Goal: Task Accomplishment & Management: Complete application form

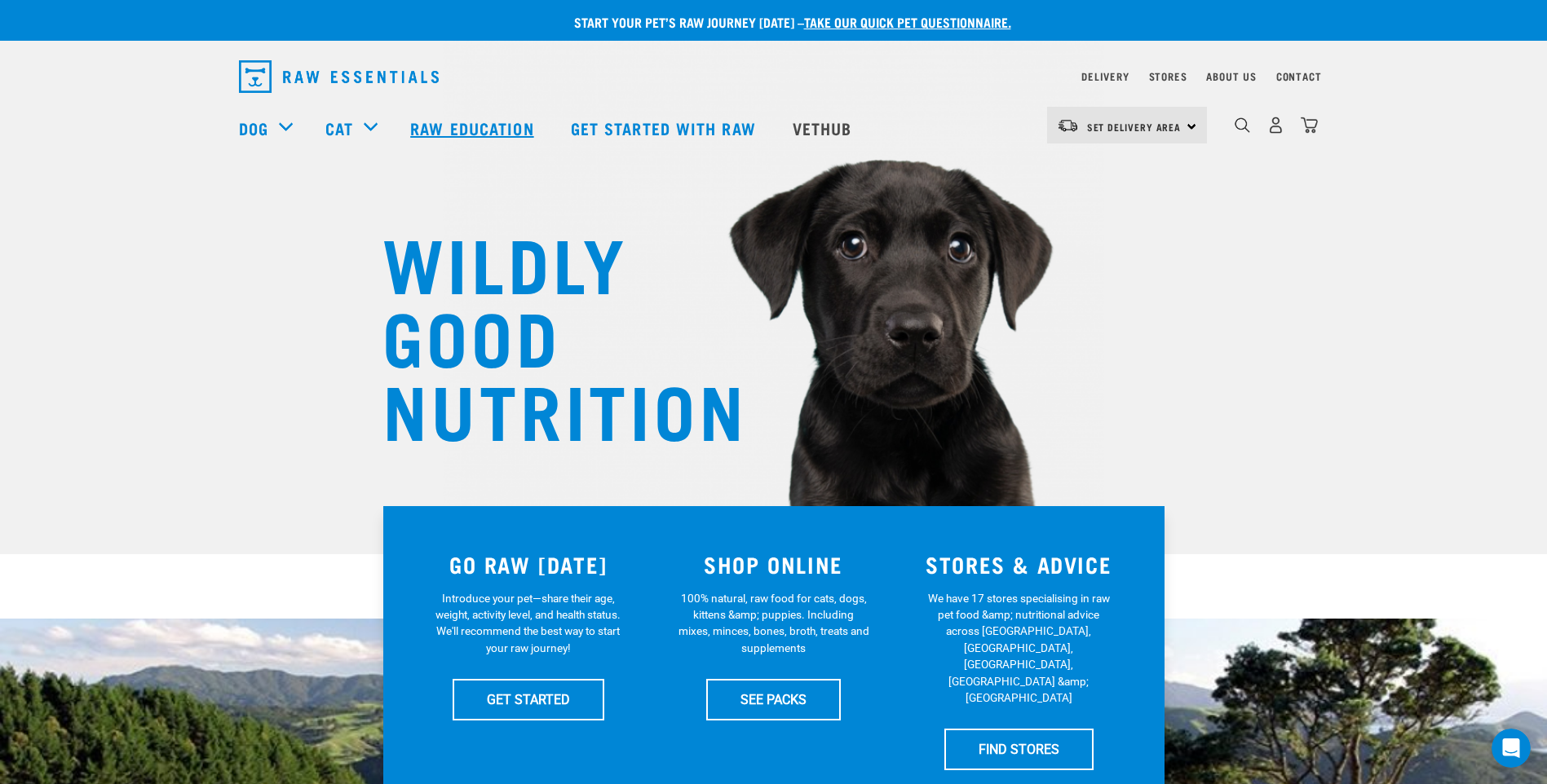
click at [460, 127] on link "Raw Education" at bounding box center [474, 128] width 159 height 66
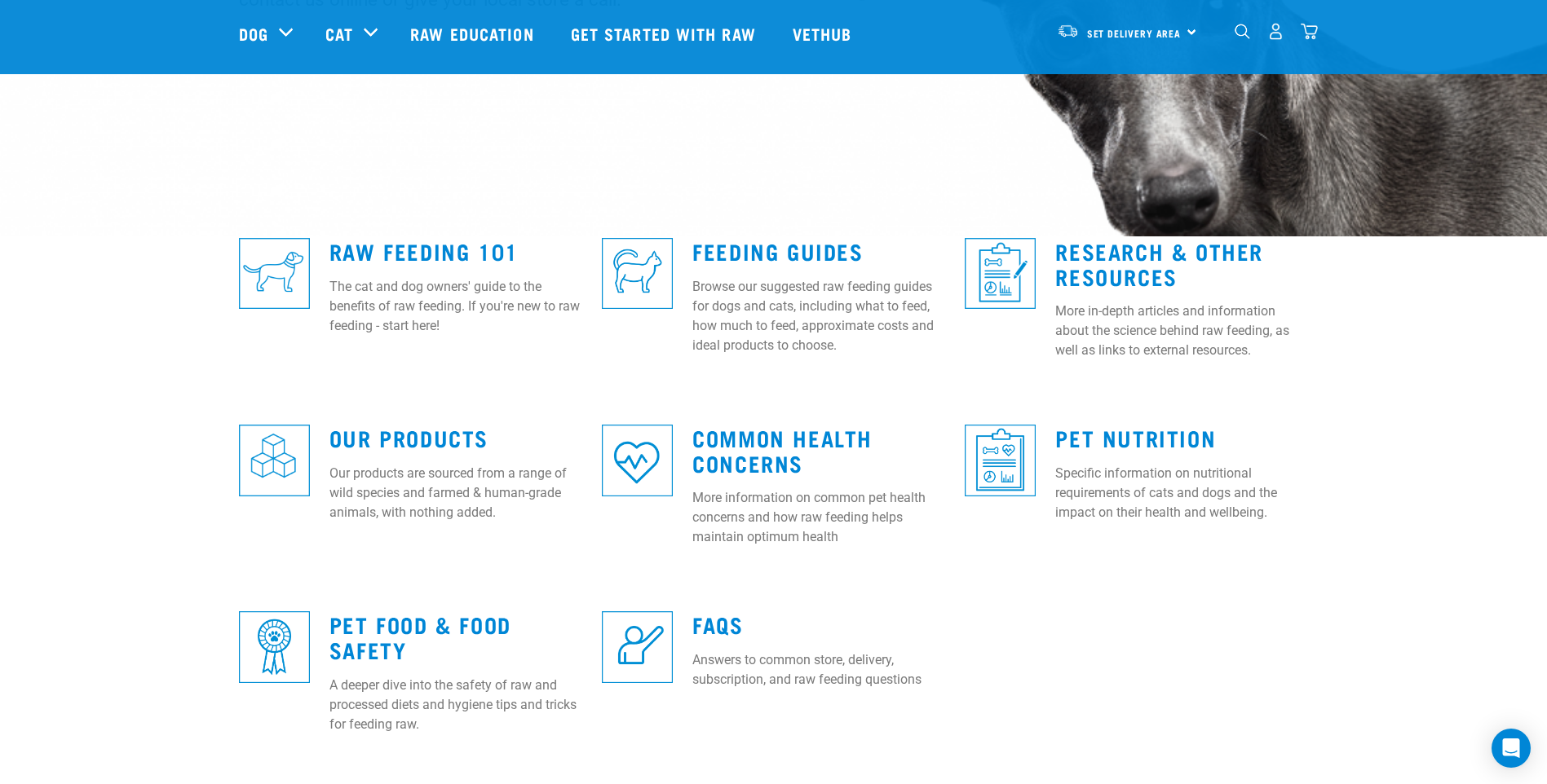
scroll to position [245, 0]
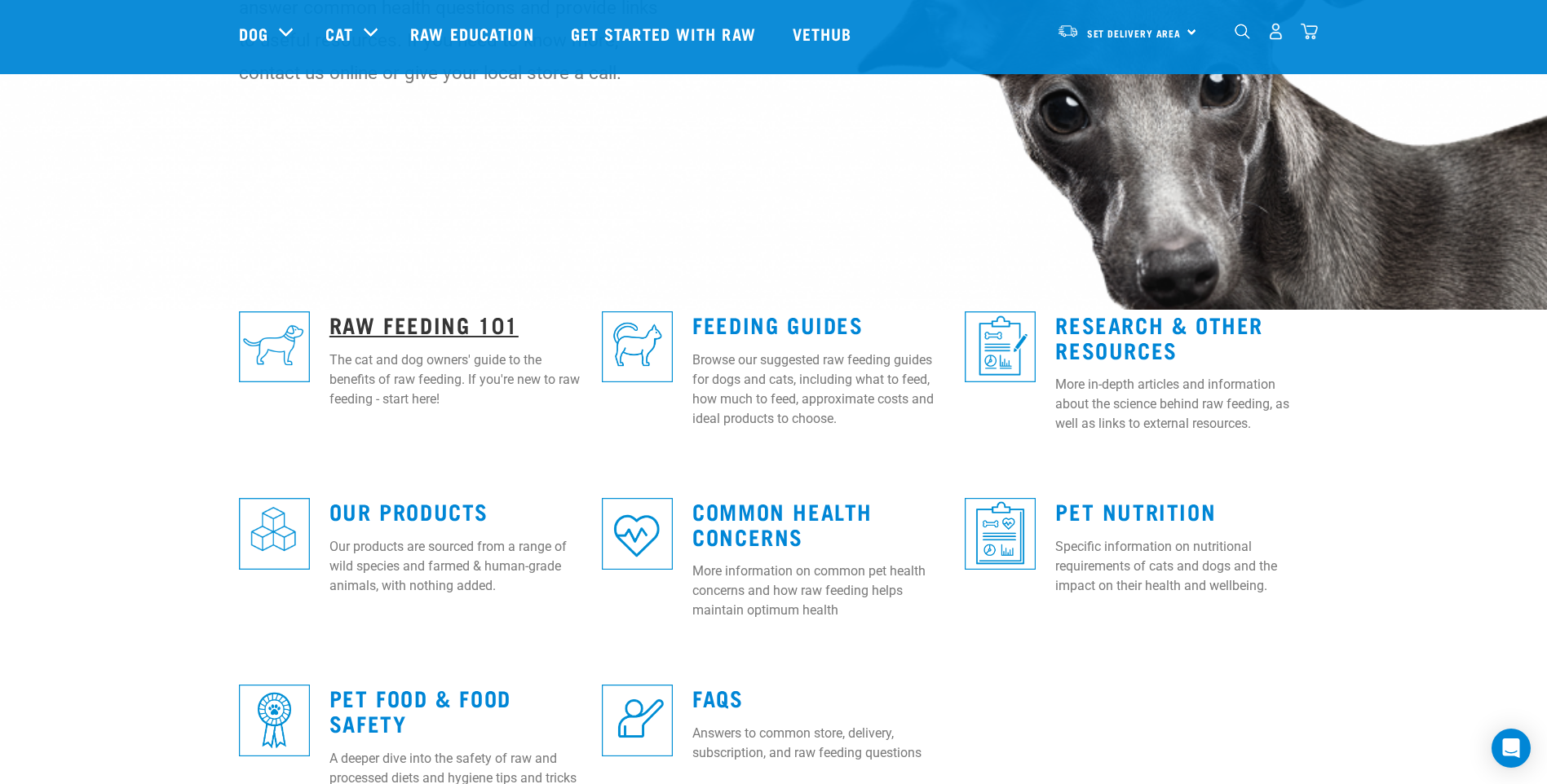
click at [381, 318] on link "Raw Feeding 101" at bounding box center [424, 324] width 190 height 12
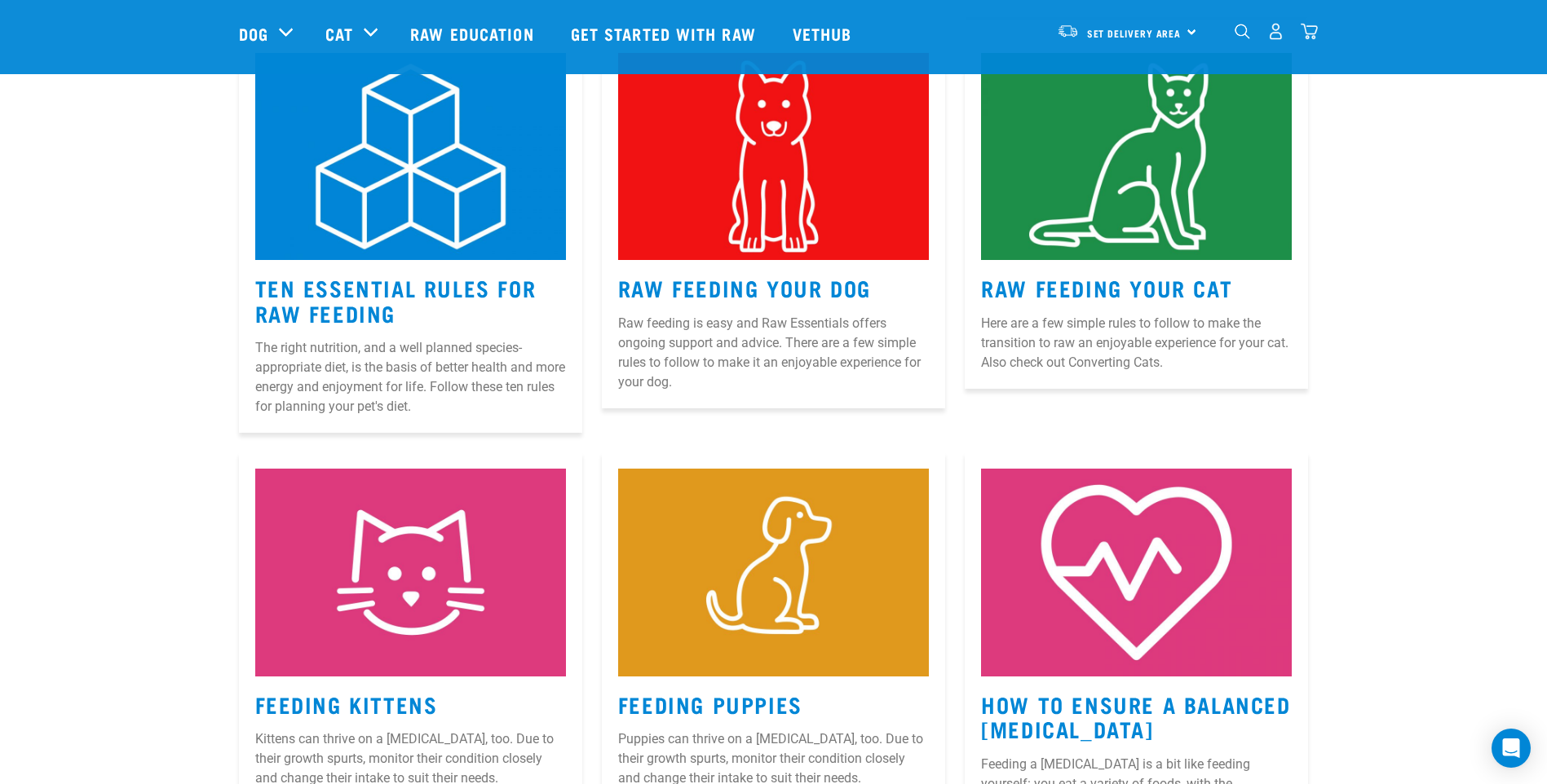
scroll to position [897, 0]
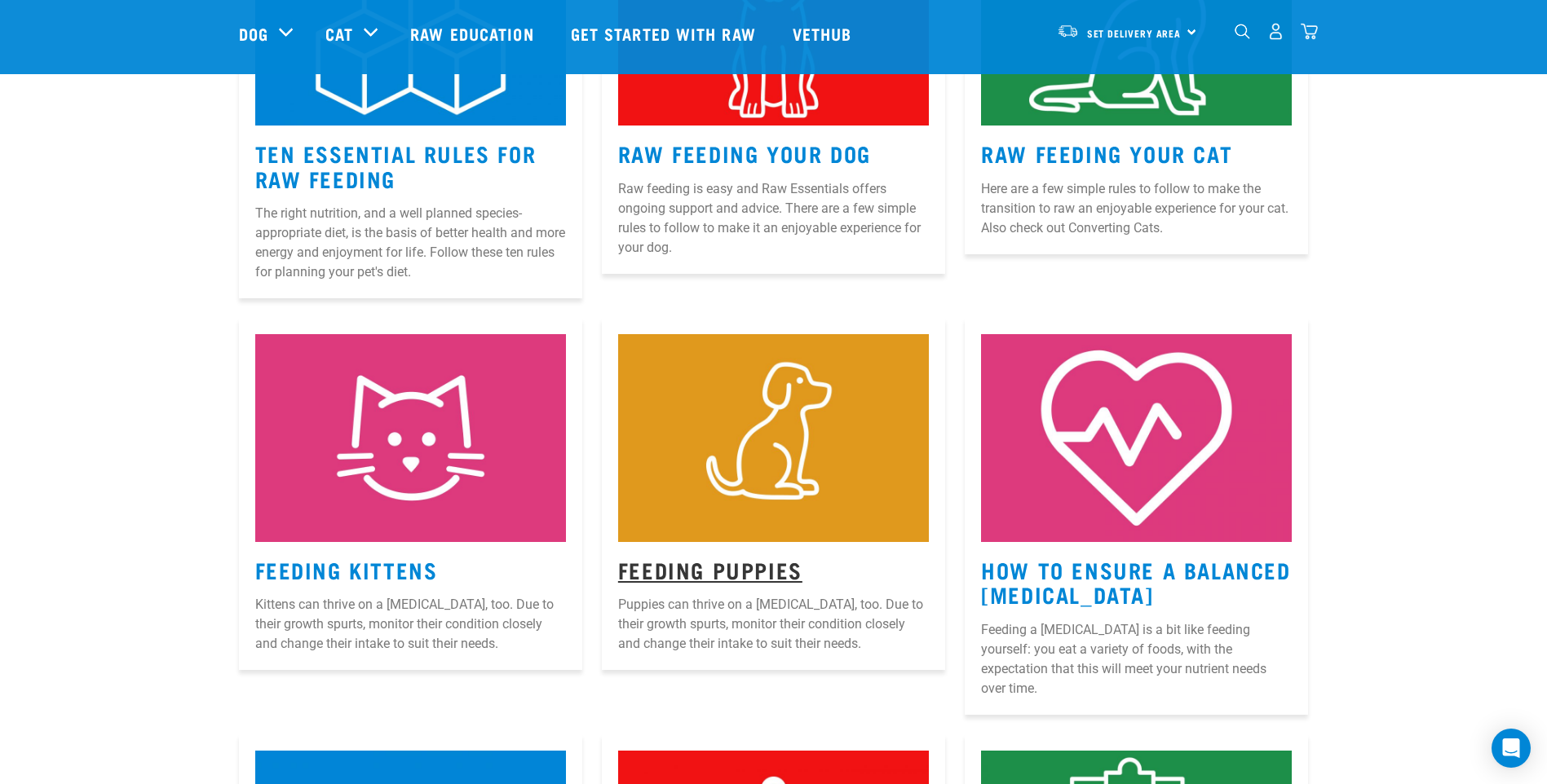
click at [726, 570] on link "Feeding Puppies" at bounding box center [710, 569] width 184 height 12
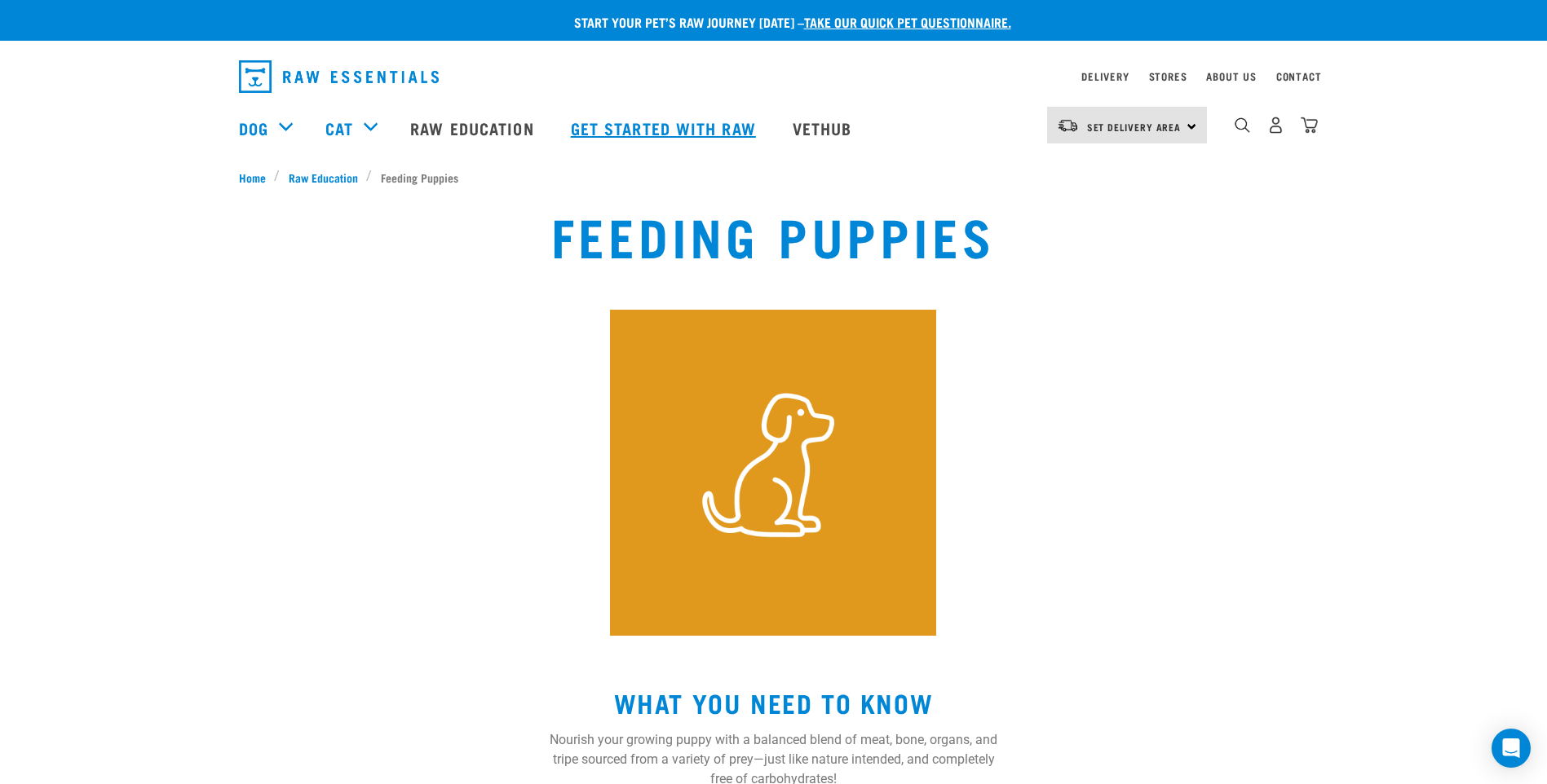
click at [676, 123] on link "Get started with Raw" at bounding box center [665, 128] width 221 height 66
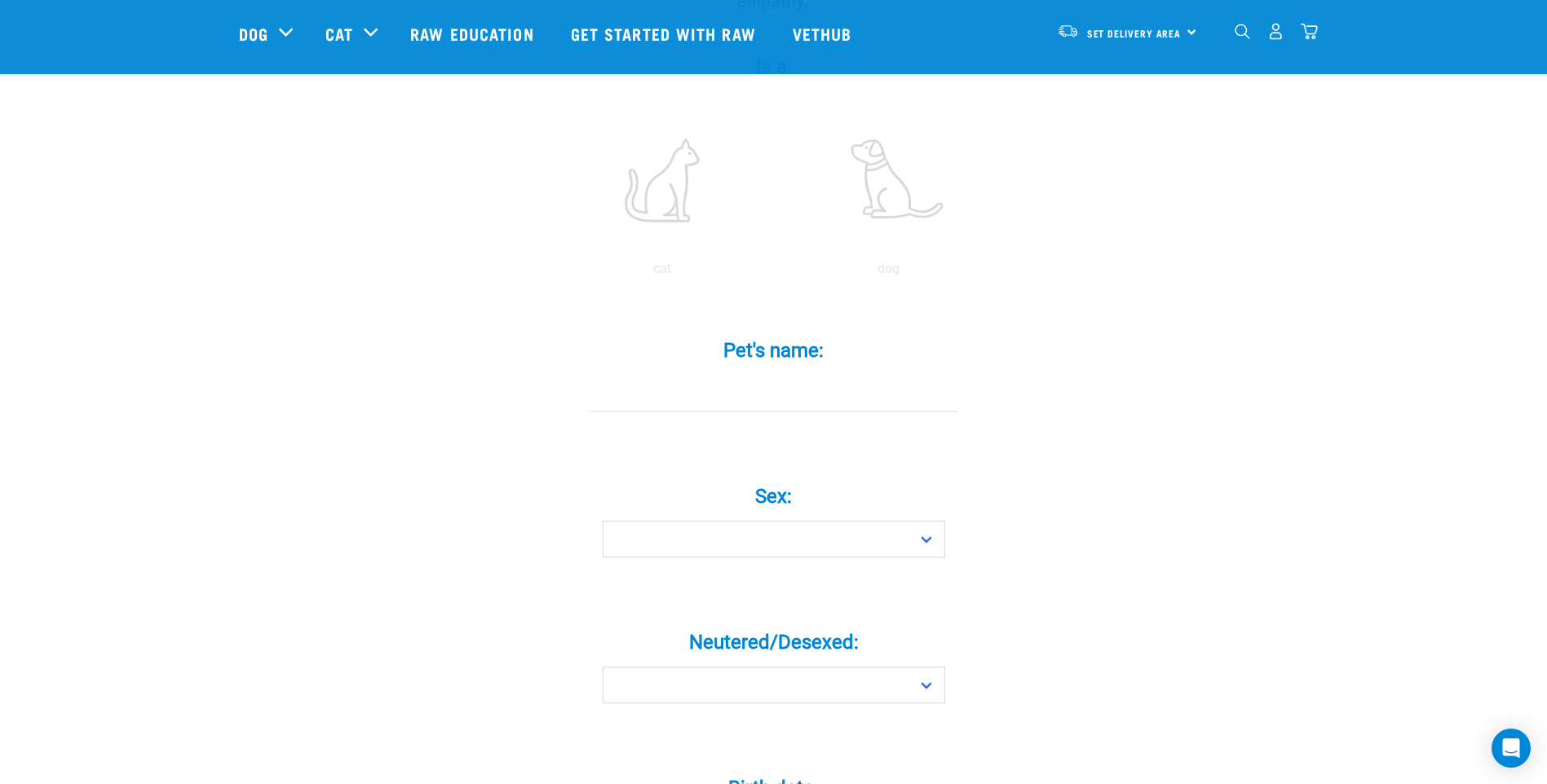
scroll to position [326, 0]
click at [883, 156] on label at bounding box center [888, 179] width 220 height 139
click at [776, 272] on input "radio" at bounding box center [776, 272] width 0 height 0
click at [894, 259] on p "dog" at bounding box center [888, 268] width 220 height 20
click at [785, 376] on input "Pet's name: *" at bounding box center [773, 392] width 367 height 37
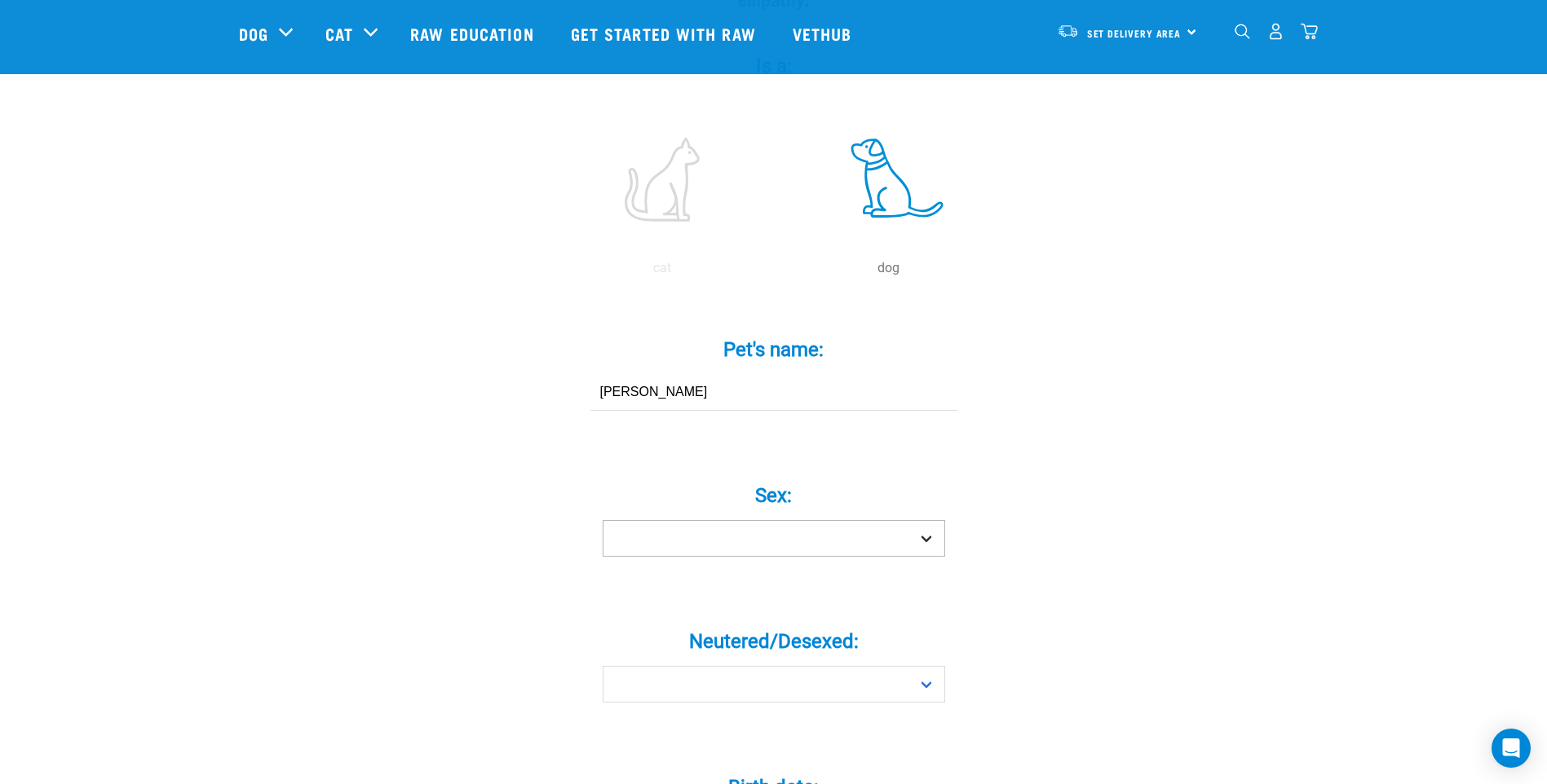
type input "Wai Wai"
click at [773, 520] on select "Boy Girl" at bounding box center [773, 538] width 342 height 37
select select "girl"
click at [602, 520] on select "Boy Girl" at bounding box center [773, 538] width 342 height 37
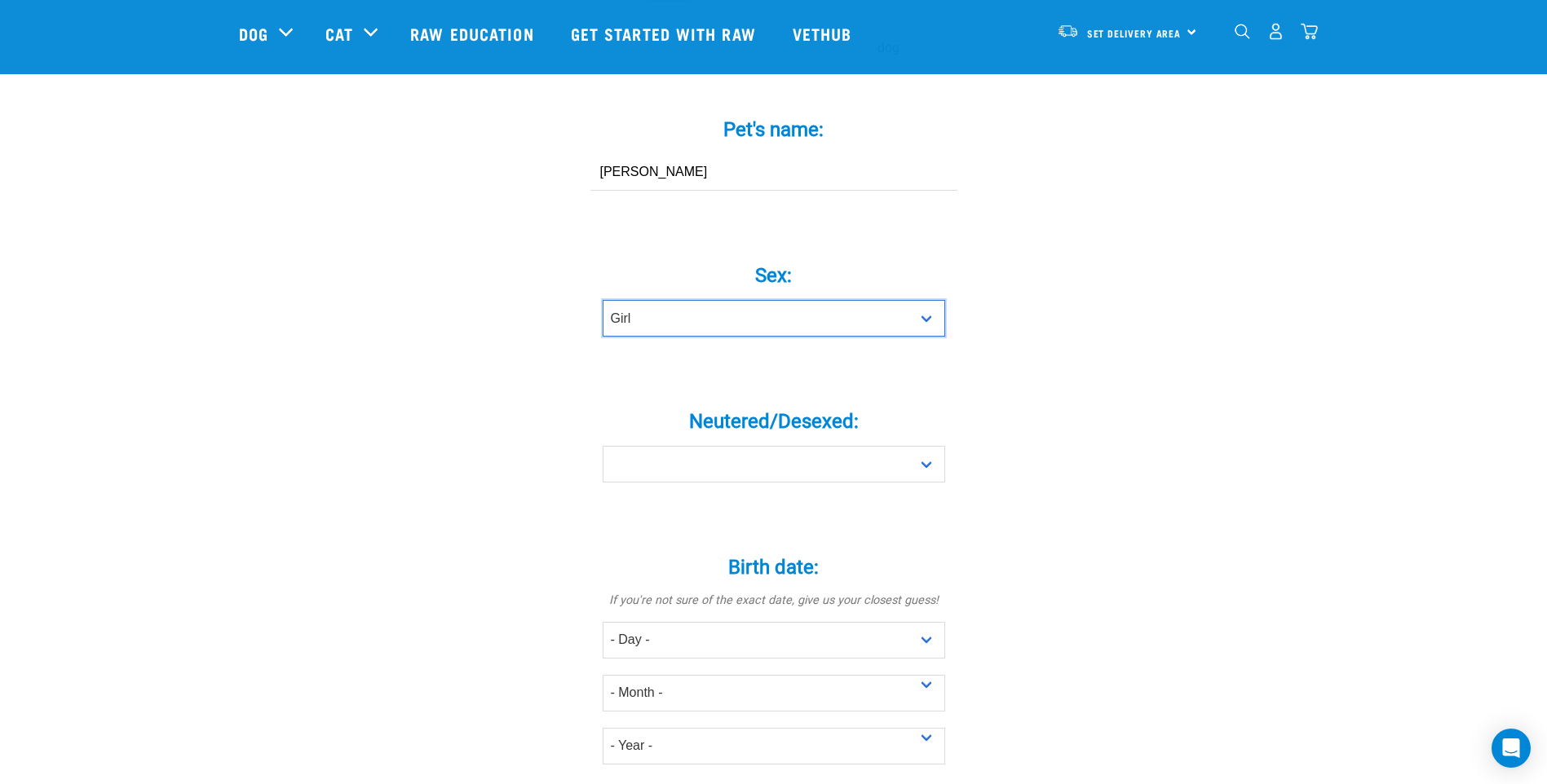
scroll to position [570, 0]
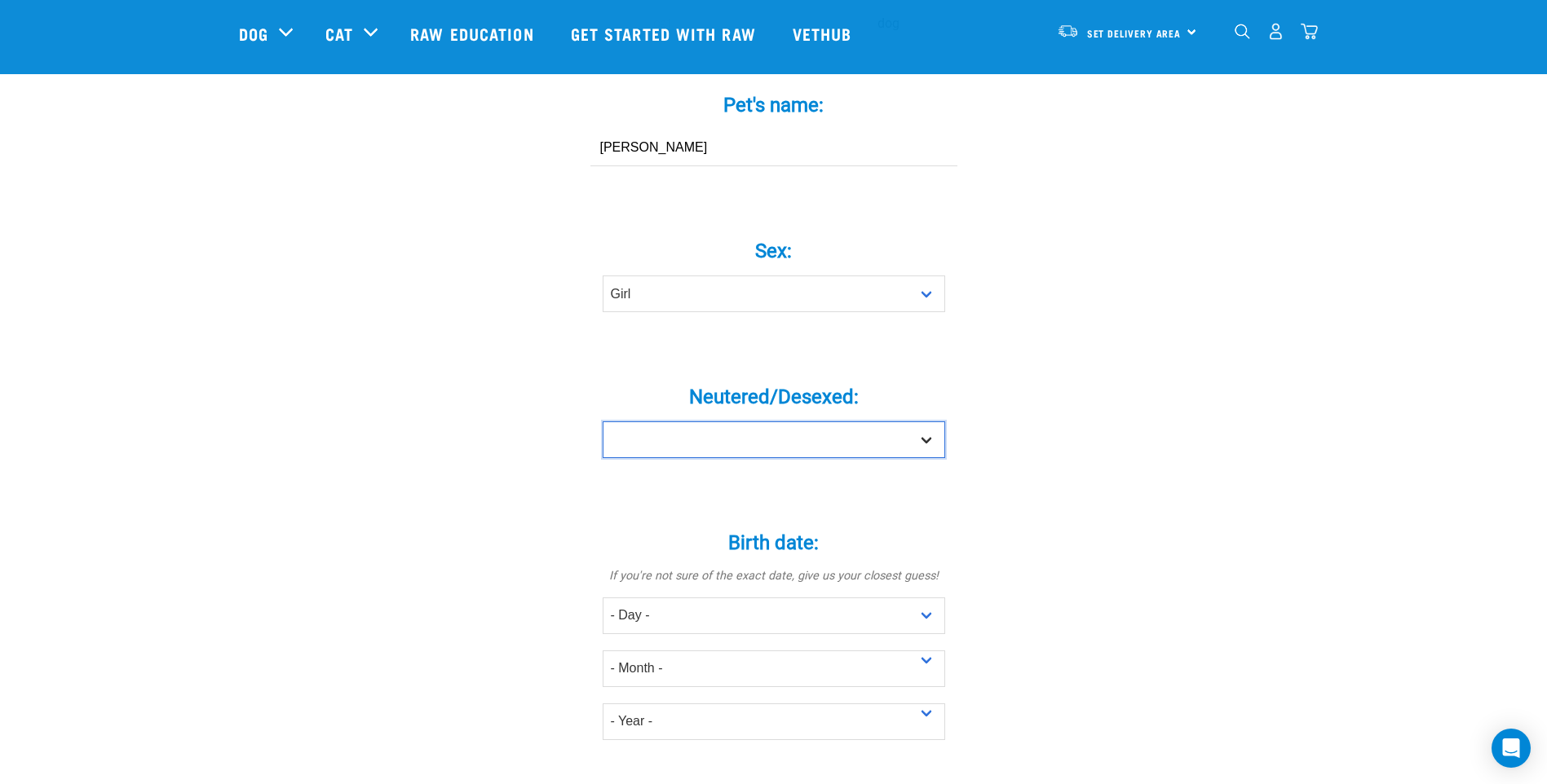
click at [931, 421] on select "Yes No" at bounding box center [773, 439] width 342 height 37
select select "no"
click at [602, 421] on select "Yes No" at bounding box center [773, 439] width 342 height 37
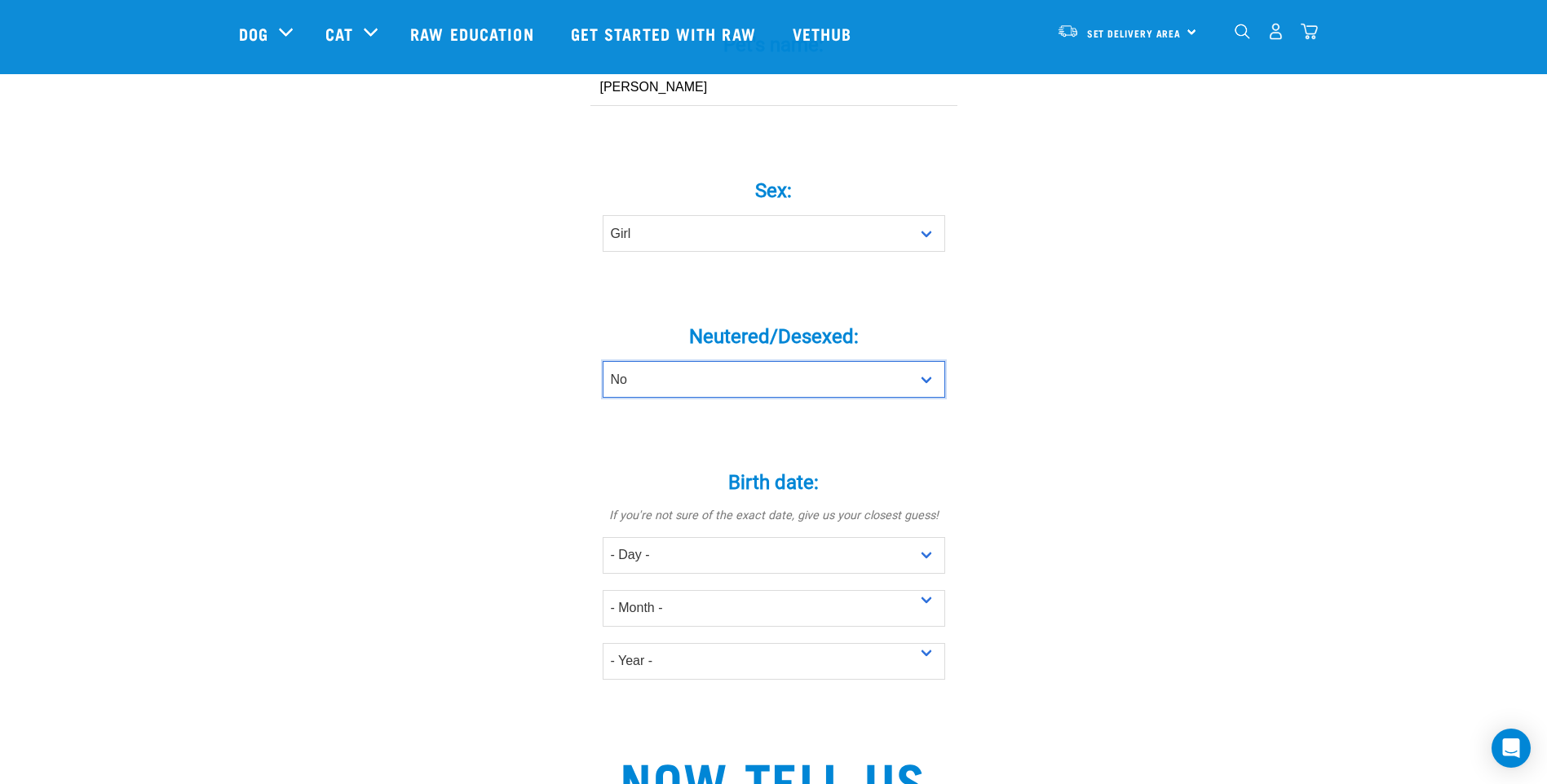
scroll to position [733, 0]
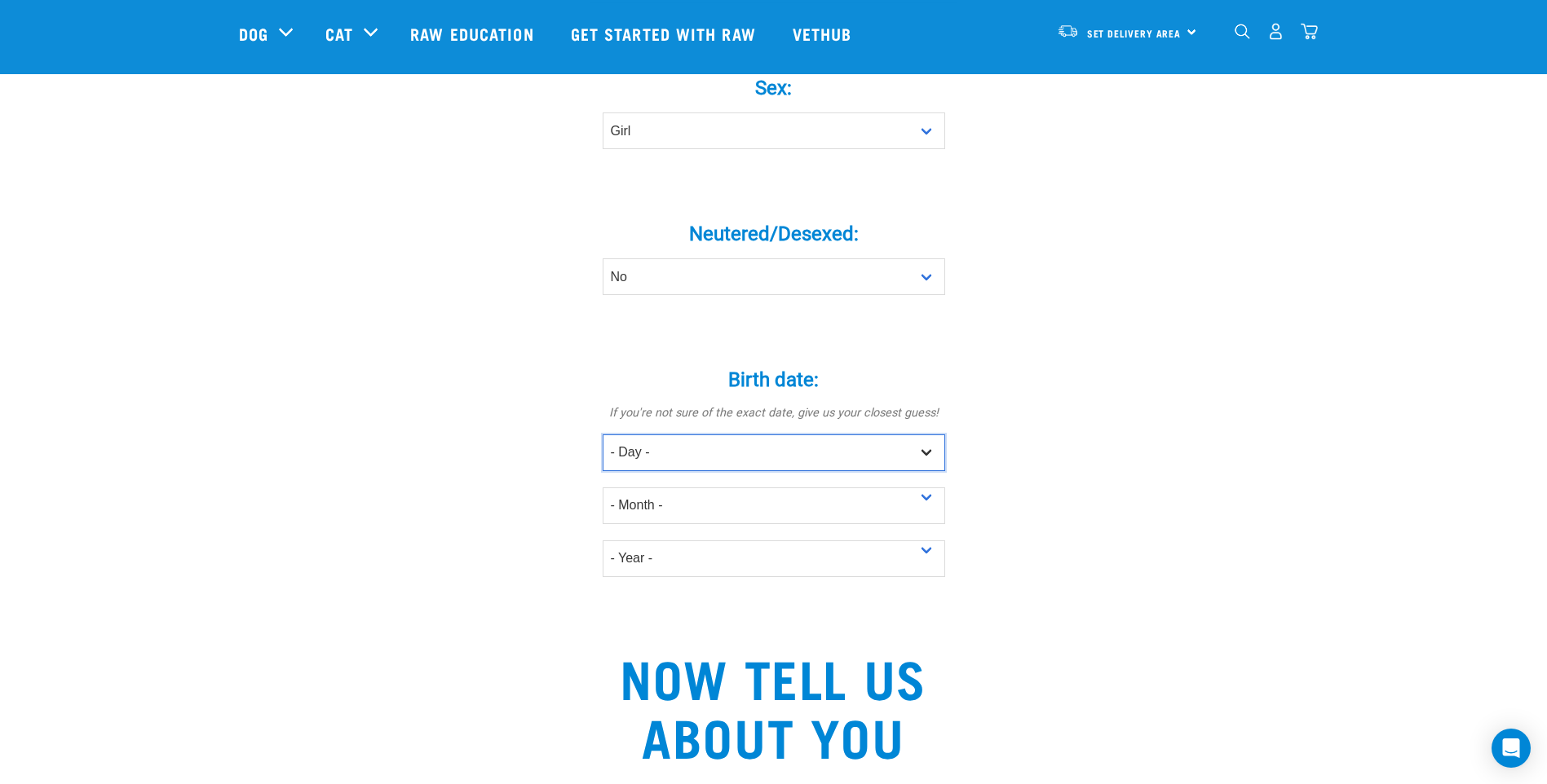
click at [682, 434] on select "- Day - 1 2 3 4 5 6 7 8 9 10 11 12 13 14 15 16 17 18 19 20 21 22 23 24 25 26 27" at bounding box center [773, 452] width 342 height 37
click at [663, 434] on select "- Day - 1 2 3 4 5 6 7 8 9 10 11 12 13 14 15 16 17 18 19 20 21 22 23 24 25 26 27" at bounding box center [773, 452] width 342 height 37
select select "23"
click at [602, 434] on select "- Day - 1 2 3 4 5 6 7 8 9 10 11 12 13 14 15 16 17 18 19 20 21 22 23 24 25 26 27" at bounding box center [773, 452] width 342 height 37
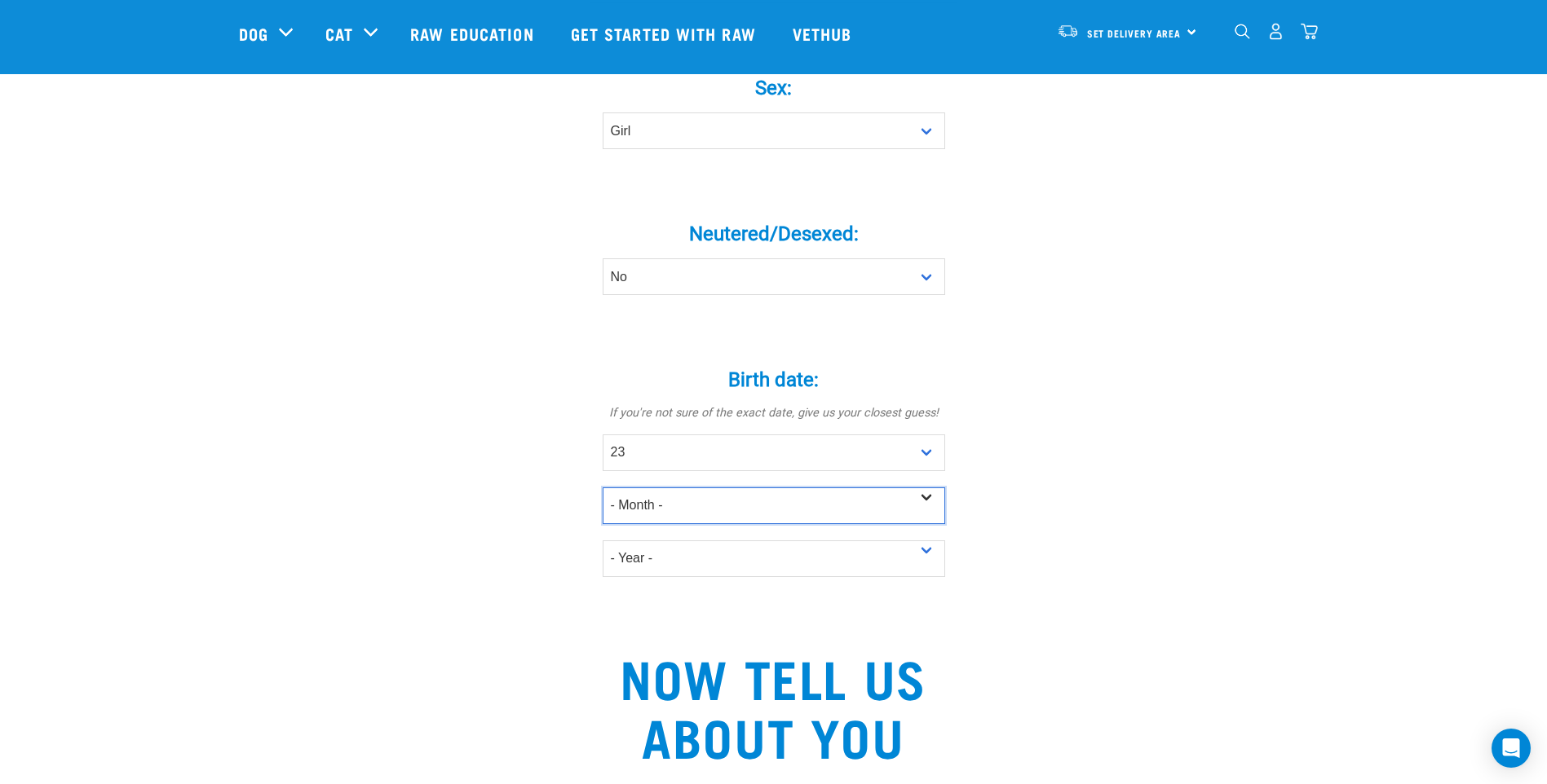
click at [685, 488] on select "- Month - January February March April May June July August September October N…" at bounding box center [773, 505] width 342 height 37
select select "June"
click at [602, 488] on select "- Month - January February March April May June July August September October N…" at bounding box center [773, 505] width 342 height 37
click at [689, 540] on select "- Year - 2025 2024 2023 2022 2021 2020 2019 2018 2017 2016 2015 2014 2013 2012" at bounding box center [773, 558] width 342 height 37
select select "2025"
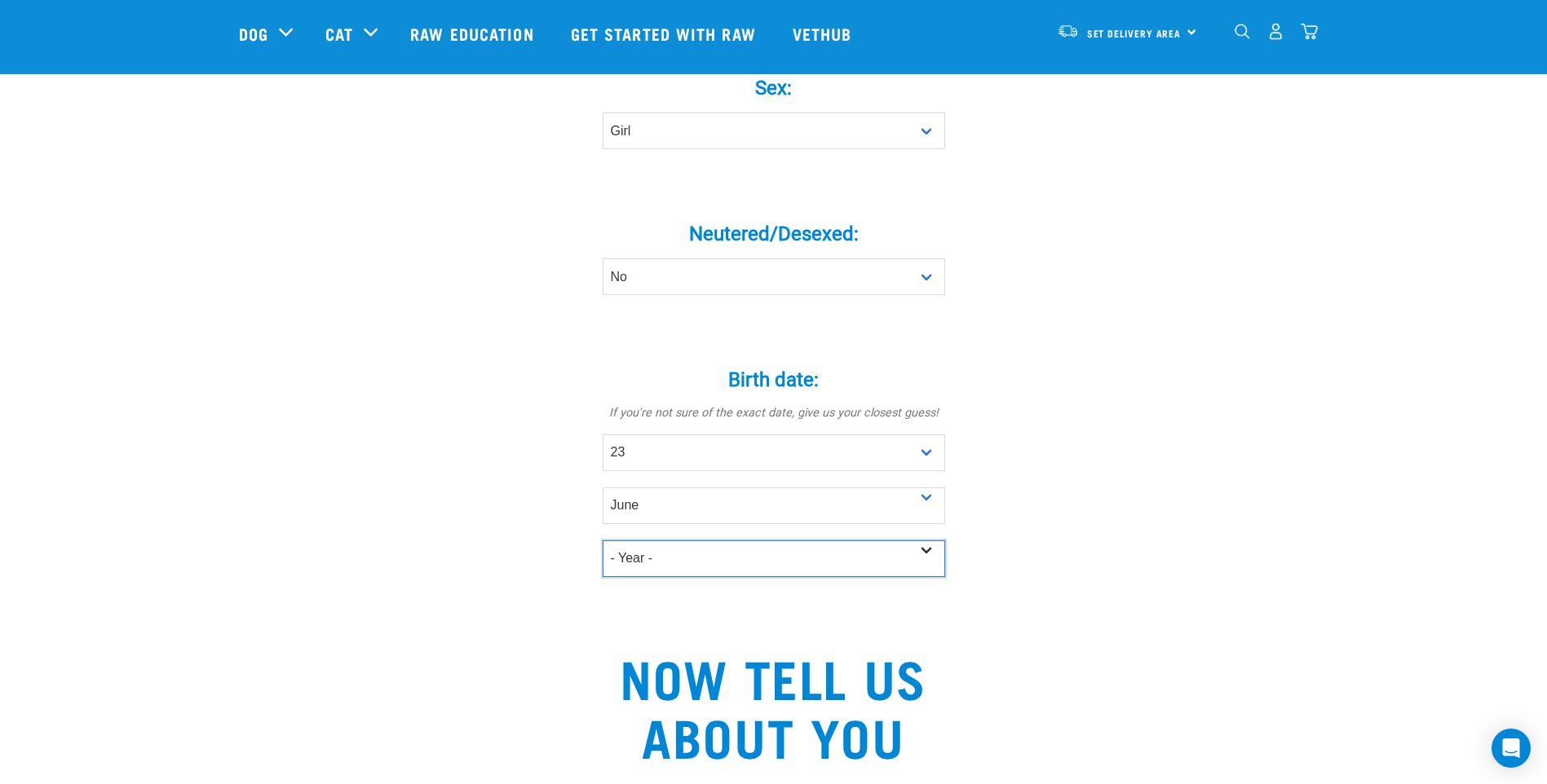
click at [602, 540] on select "- Year - 2025 2024 2023 2022 2021 2020 2019 2018 2017 2016 2015 2014 2013 2012" at bounding box center [773, 558] width 342 height 37
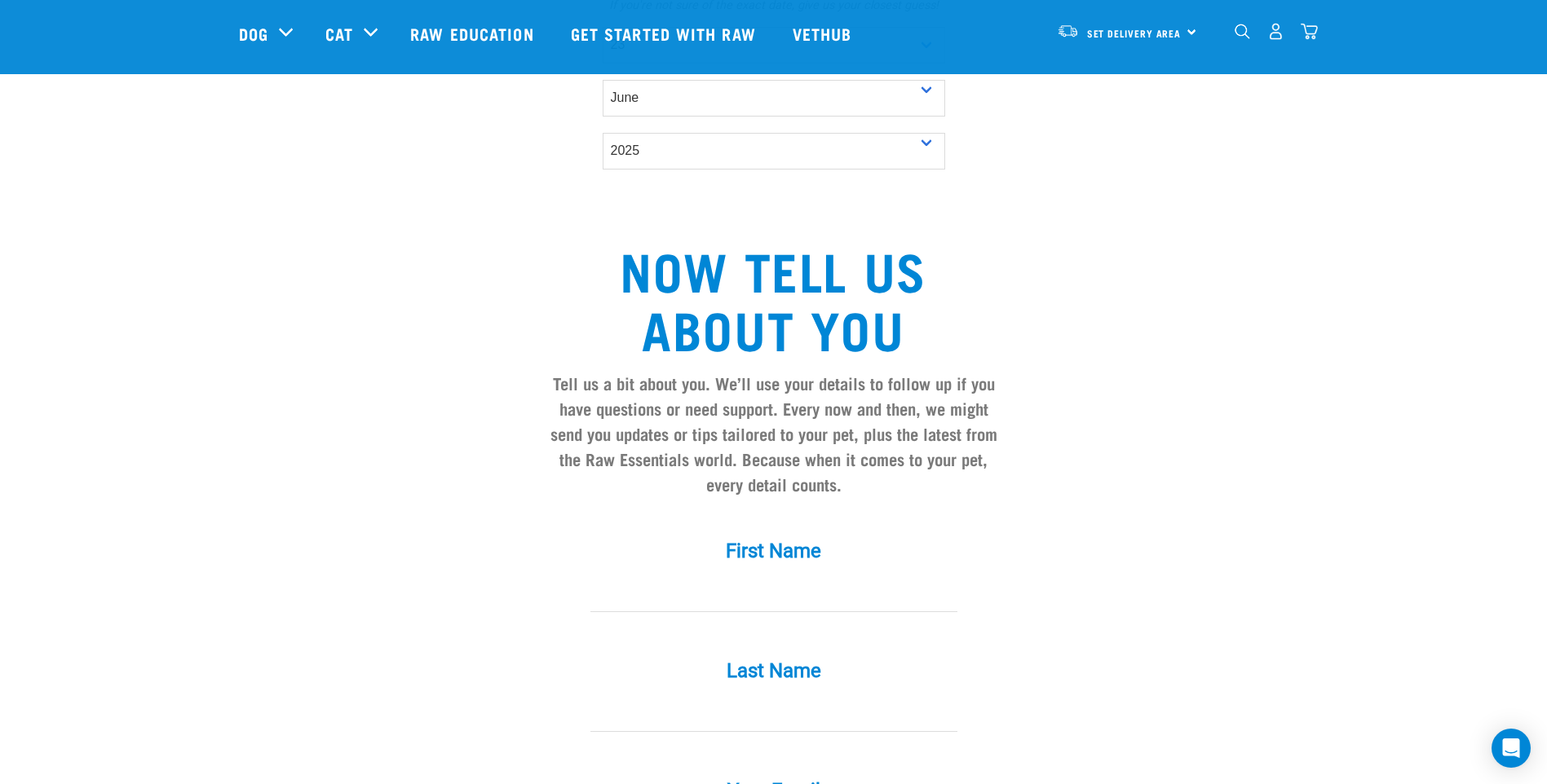
click at [788, 546] on div "First Name *" at bounding box center [773, 565] width 489 height 96
click at [764, 576] on input "First Name *" at bounding box center [773, 594] width 367 height 37
type input "Eden"
type input "Brown"
type input "eden_brown90@hotmail.com"
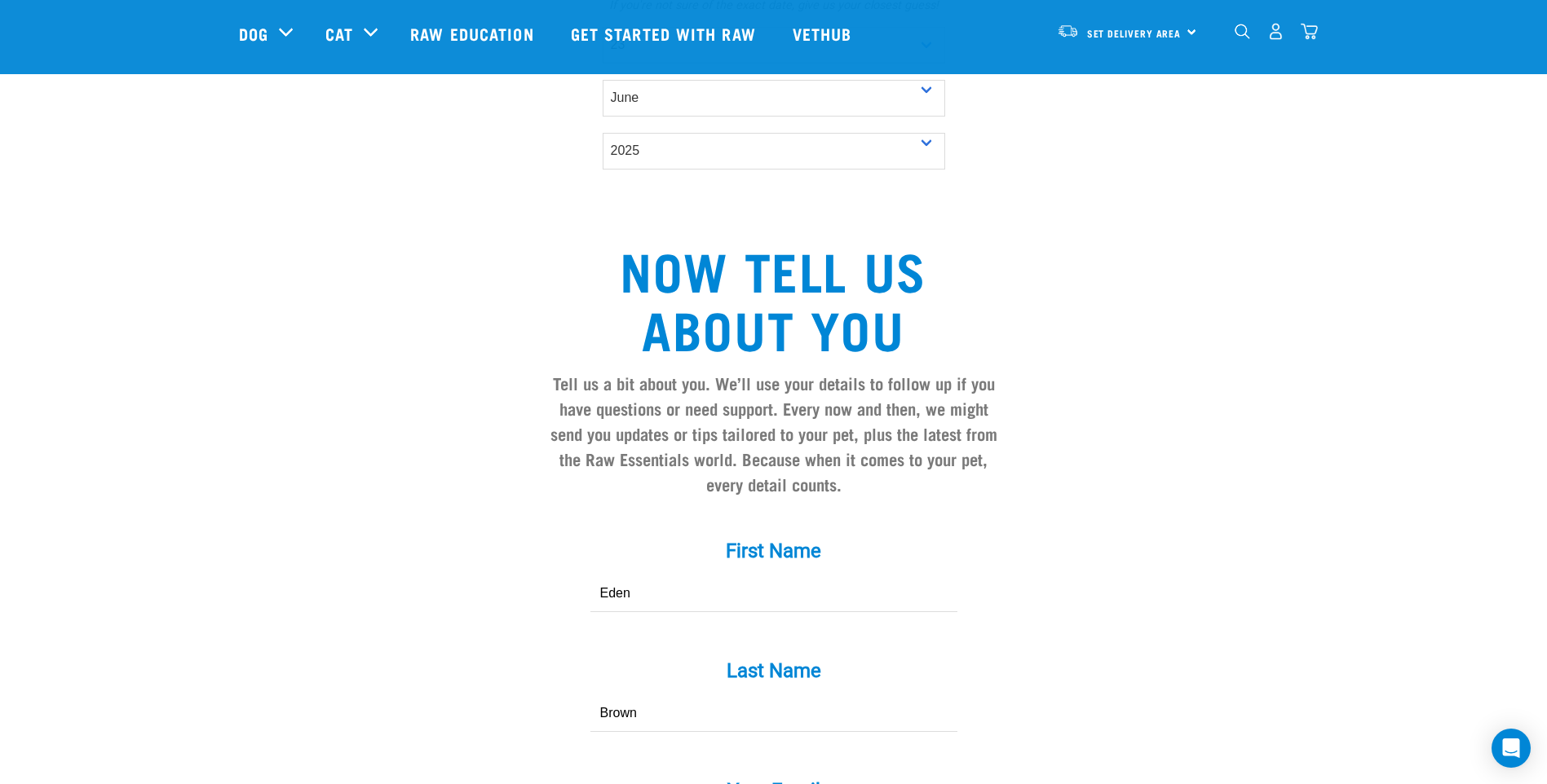
scroll to position [1548, 0]
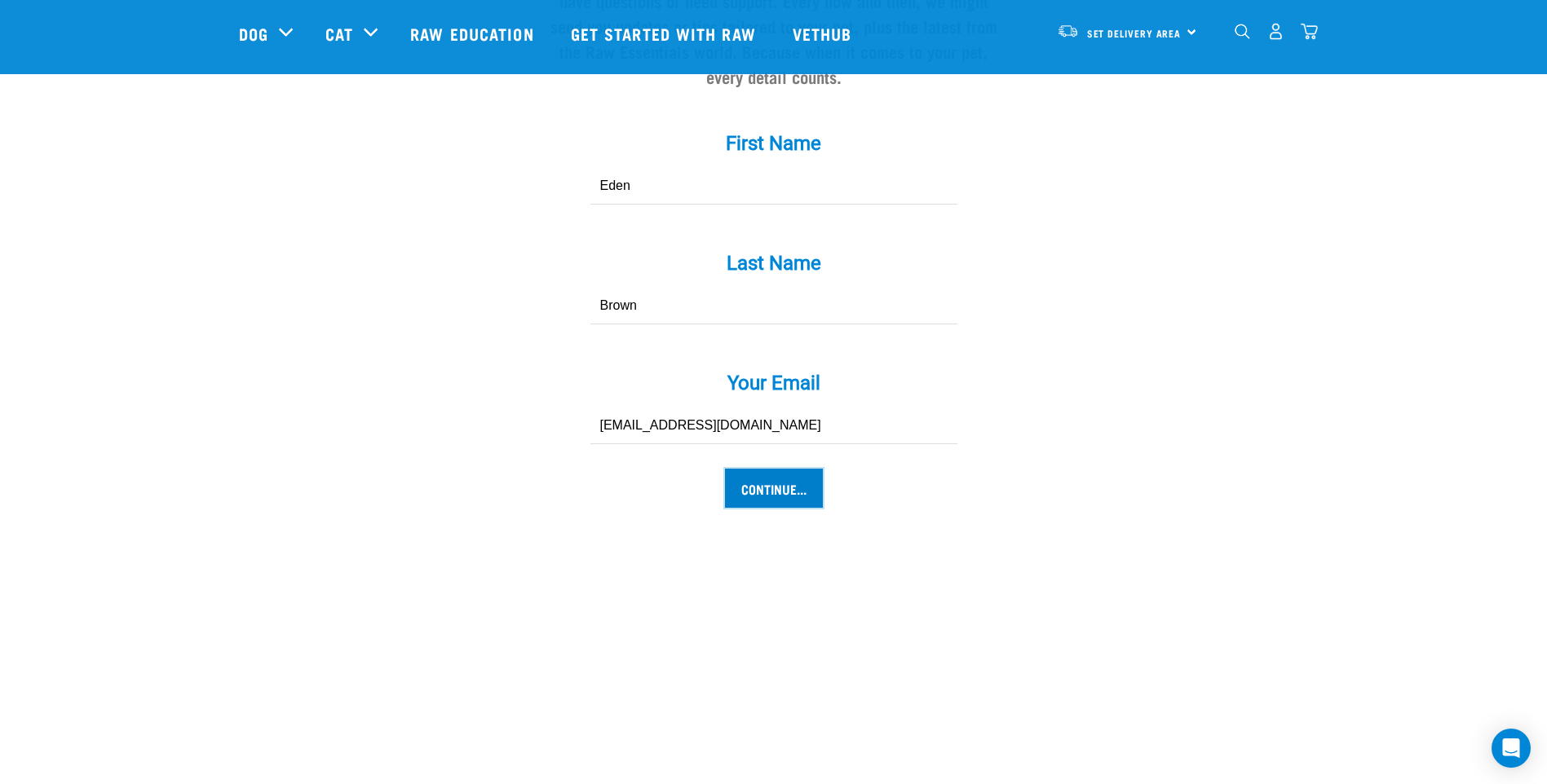
drag, startPoint x: 772, startPoint y: 457, endPoint x: 707, endPoint y: 480, distance: 68.9
click at [774, 469] on input "Continue..." at bounding box center [774, 489] width 98 height 39
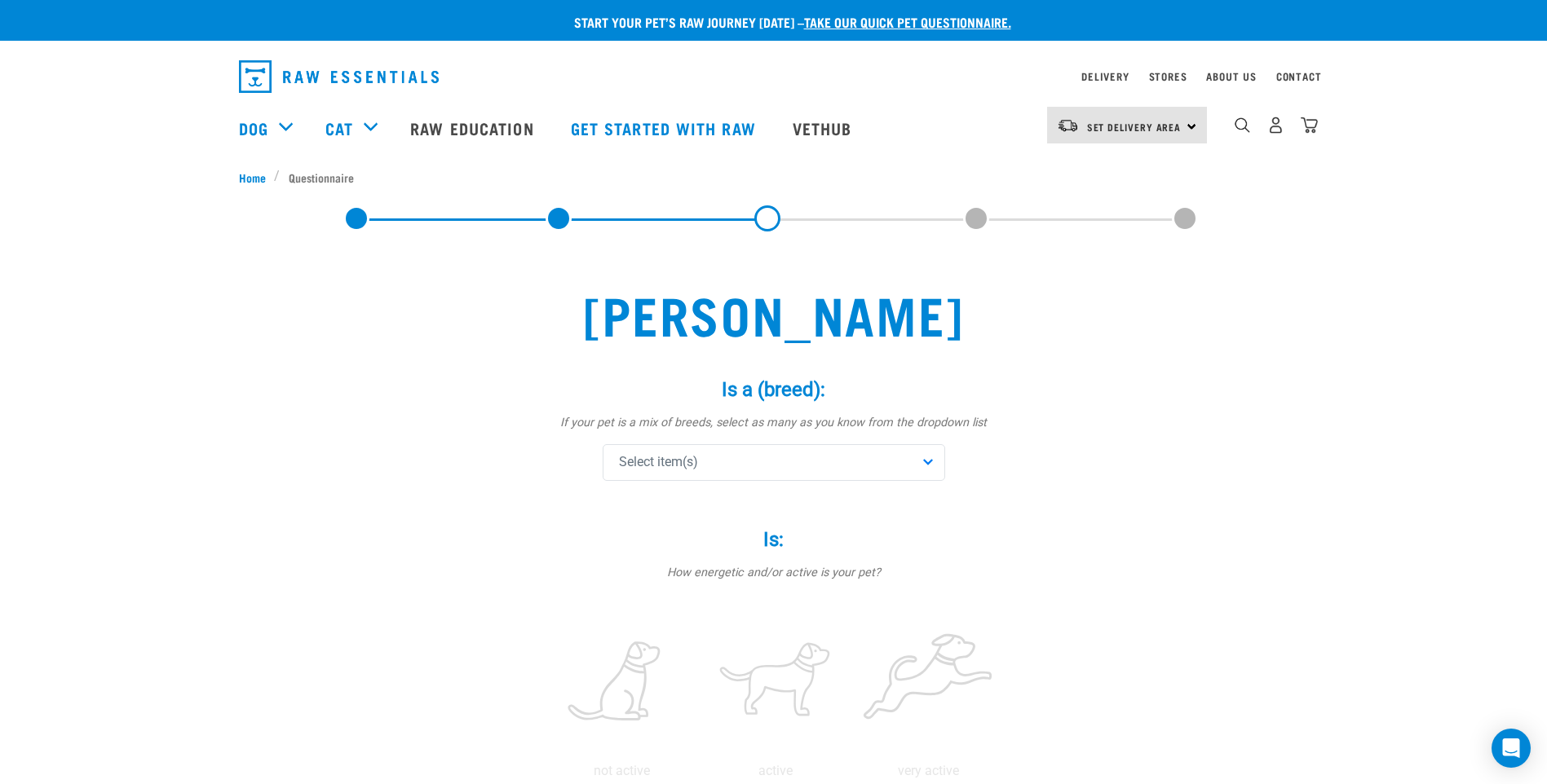
click at [784, 465] on div "Select item(s)" at bounding box center [773, 462] width 342 height 37
click at [655, 461] on span "Select item(s)" at bounding box center [659, 461] width 79 height 20
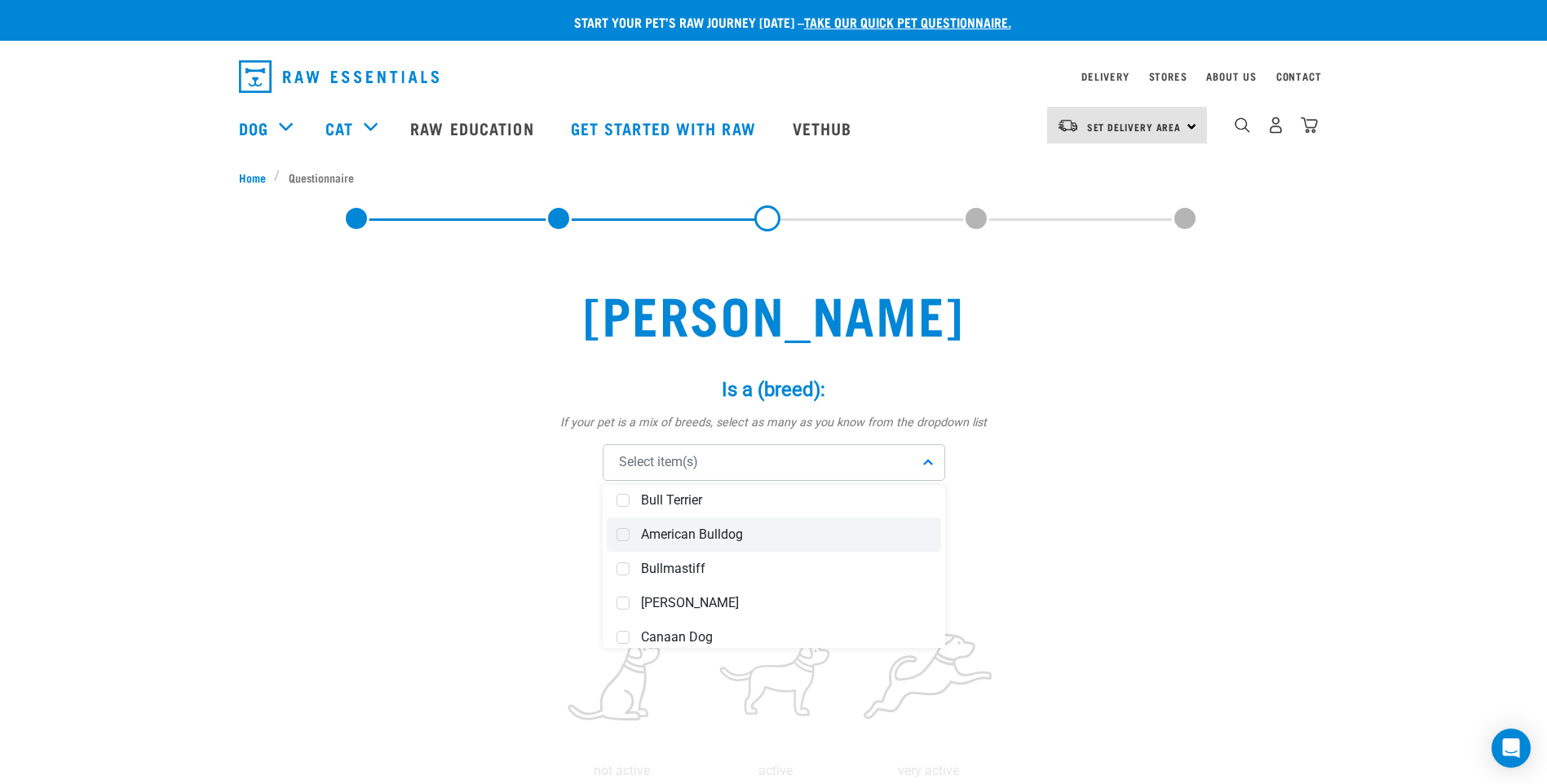
click at [746, 535] on span "American Bulldog" at bounding box center [785, 534] width 290 height 16
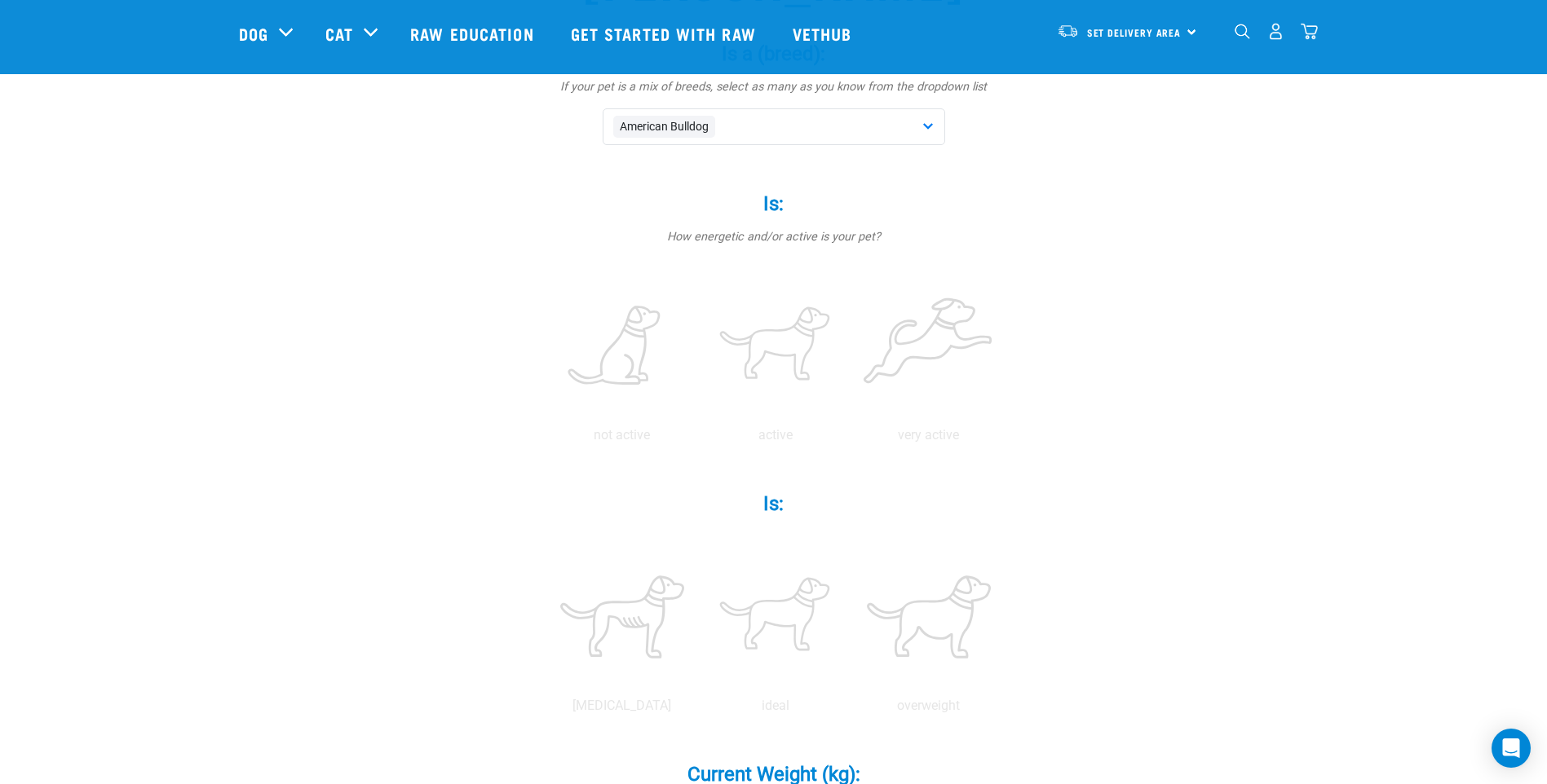
scroll to position [245, 0]
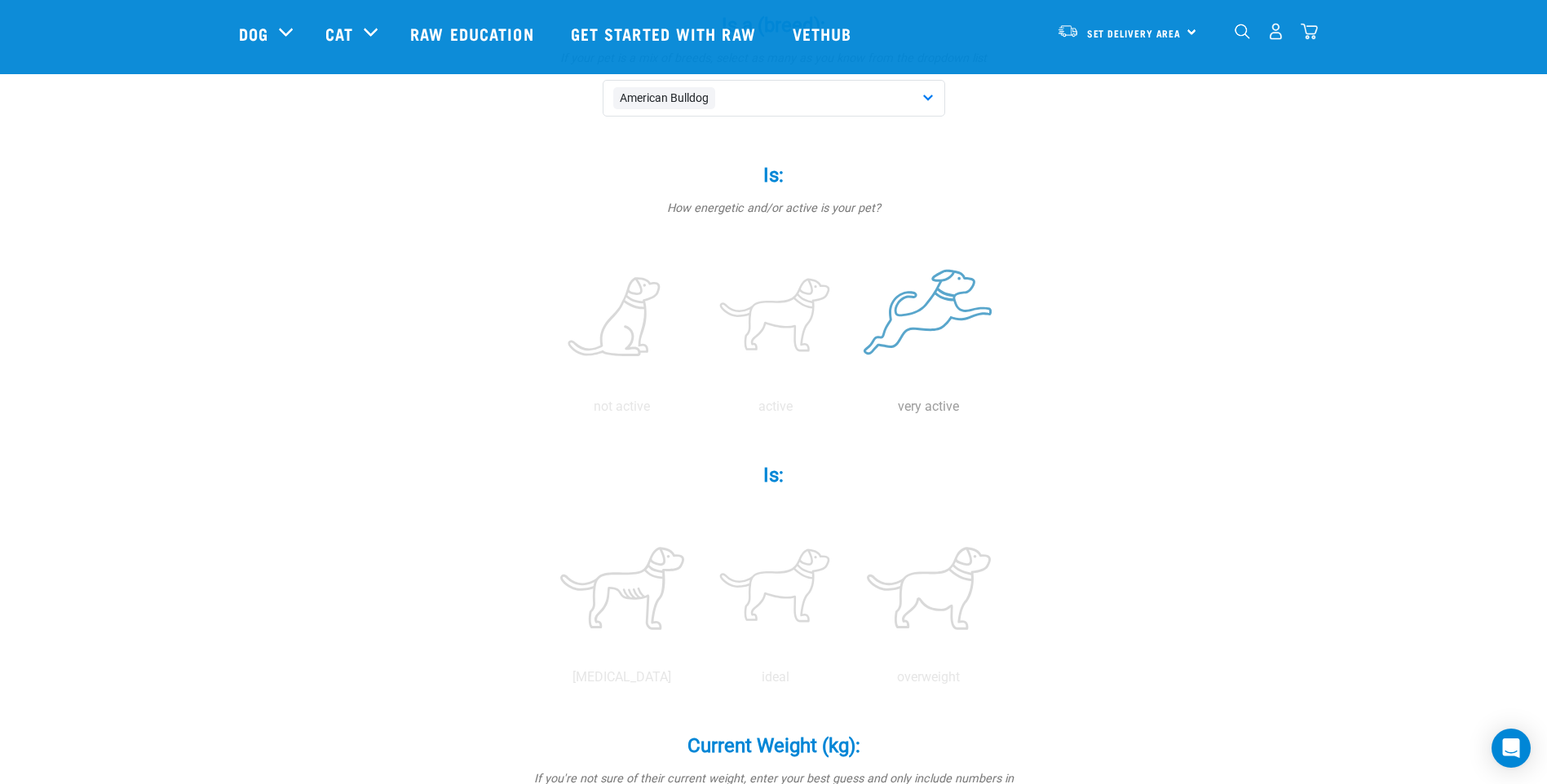
click at [919, 339] on label at bounding box center [929, 318] width 146 height 139
click at [852, 411] on input "radio" at bounding box center [852, 411] width 0 height 0
click at [802, 586] on label at bounding box center [775, 589] width 146 height 139
click at [699, 682] on input "radio" at bounding box center [699, 682] width 0 height 0
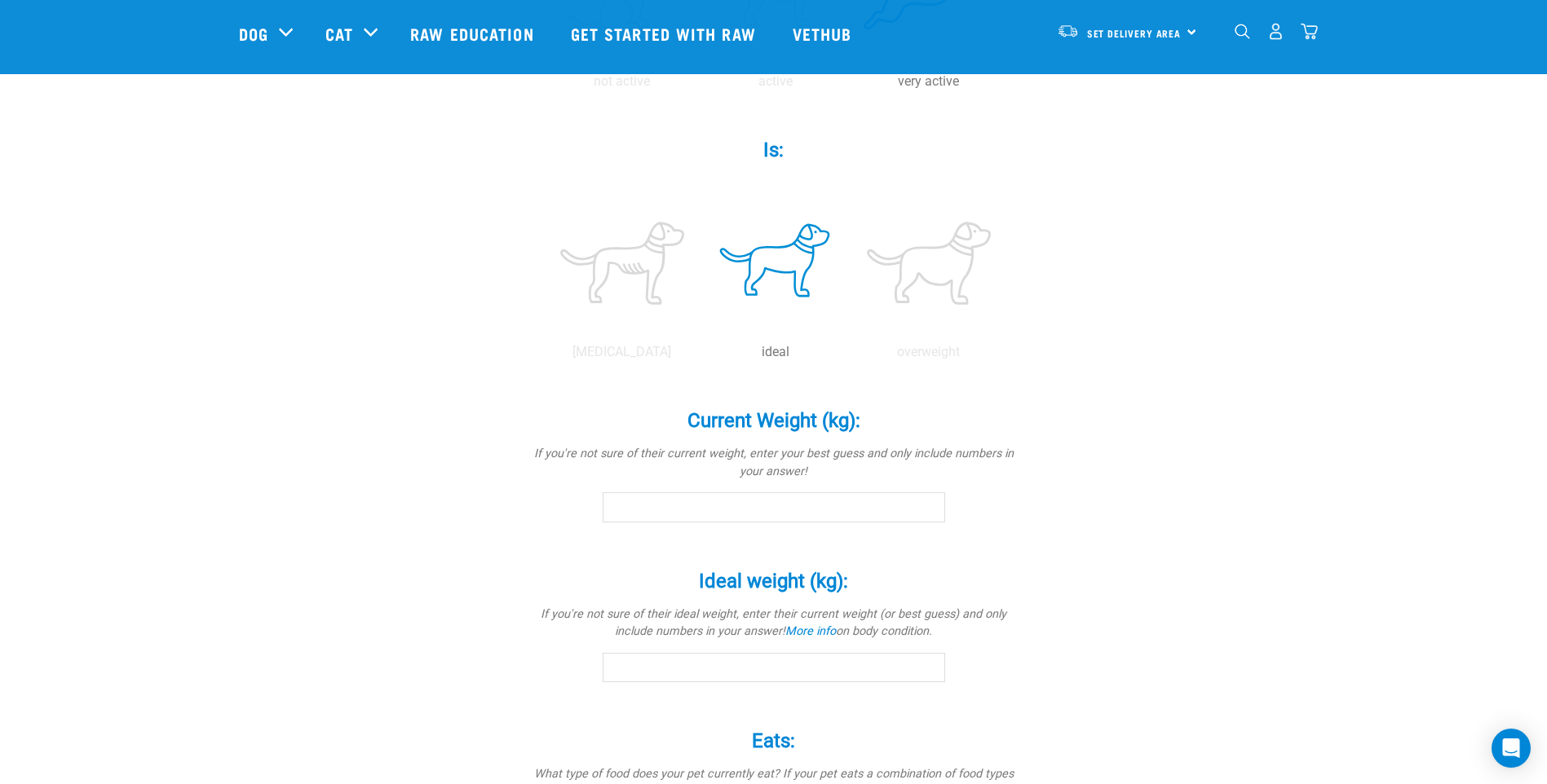
scroll to position [570, 0]
click at [665, 501] on input "Current Weight (kg): *" at bounding box center [773, 505] width 342 height 29
type input "5"
click at [828, 670] on input "Ideal weight (kg): *" at bounding box center [773, 666] width 342 height 29
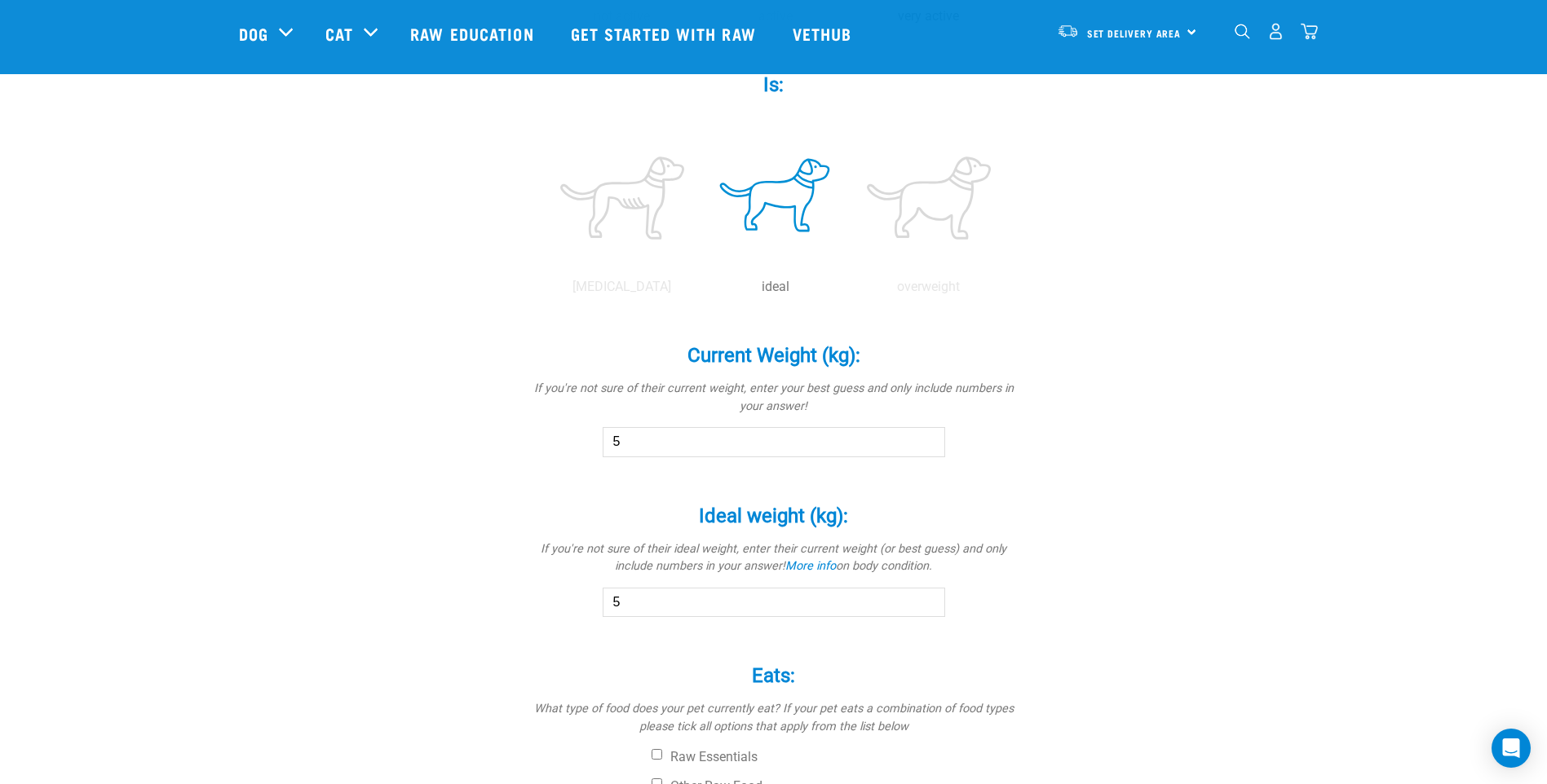
scroll to position [978, 0]
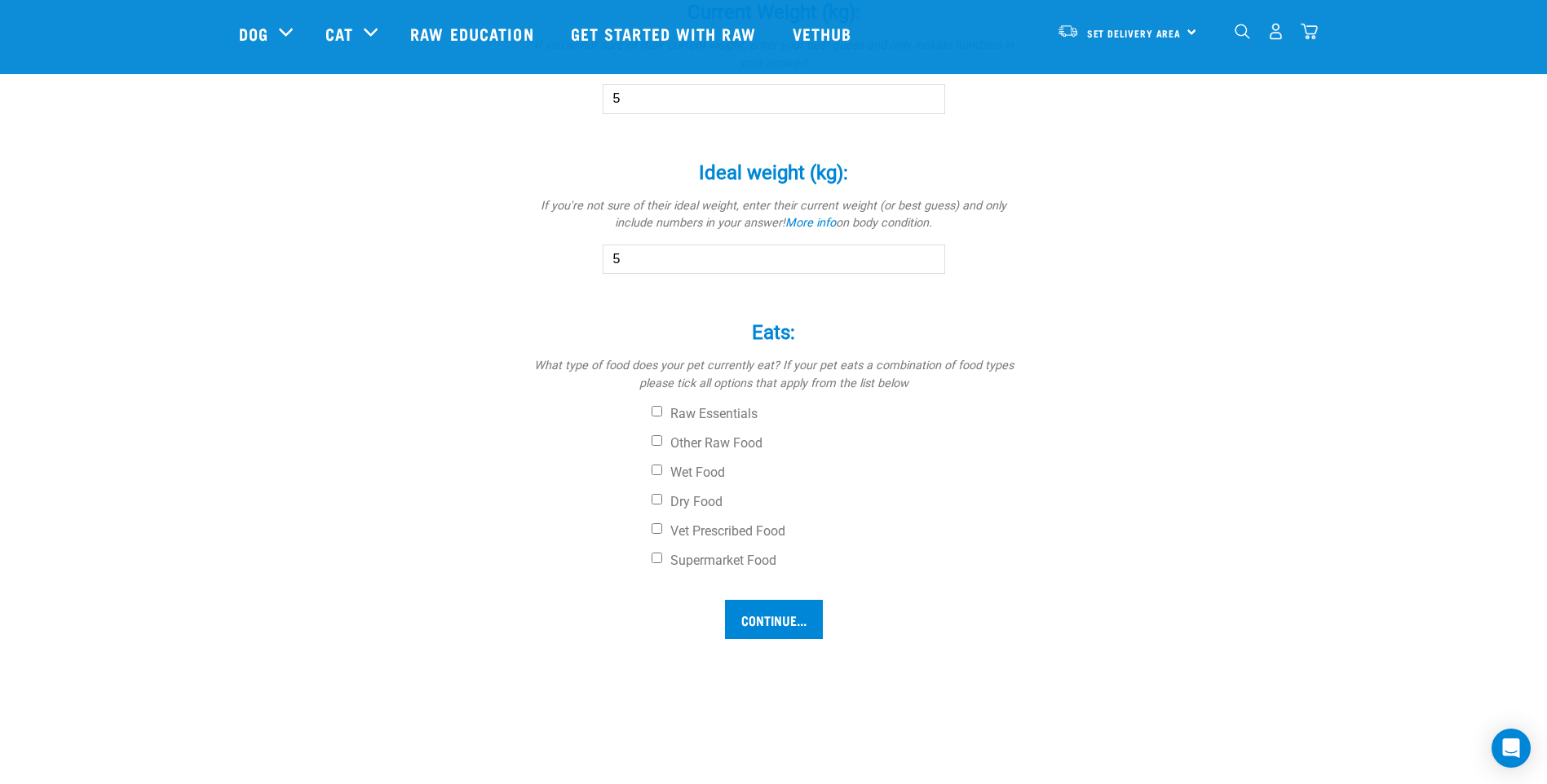
type input "5"
click at [657, 470] on input "Wet Food" at bounding box center [656, 469] width 10 height 10
checkbox input "true"
click at [656, 499] on input "Dry Food" at bounding box center [656, 499] width 10 height 10
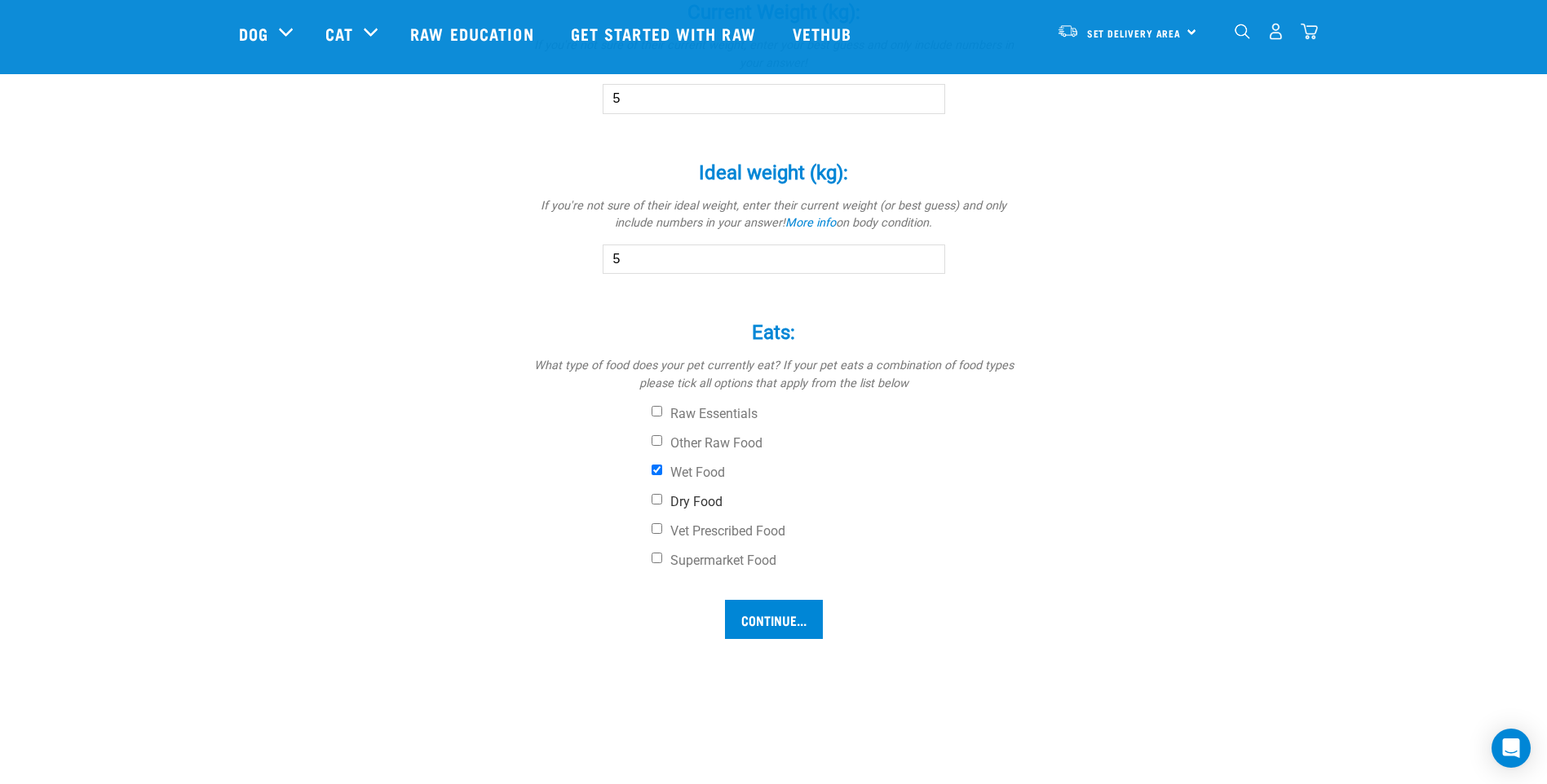
checkbox input "true"
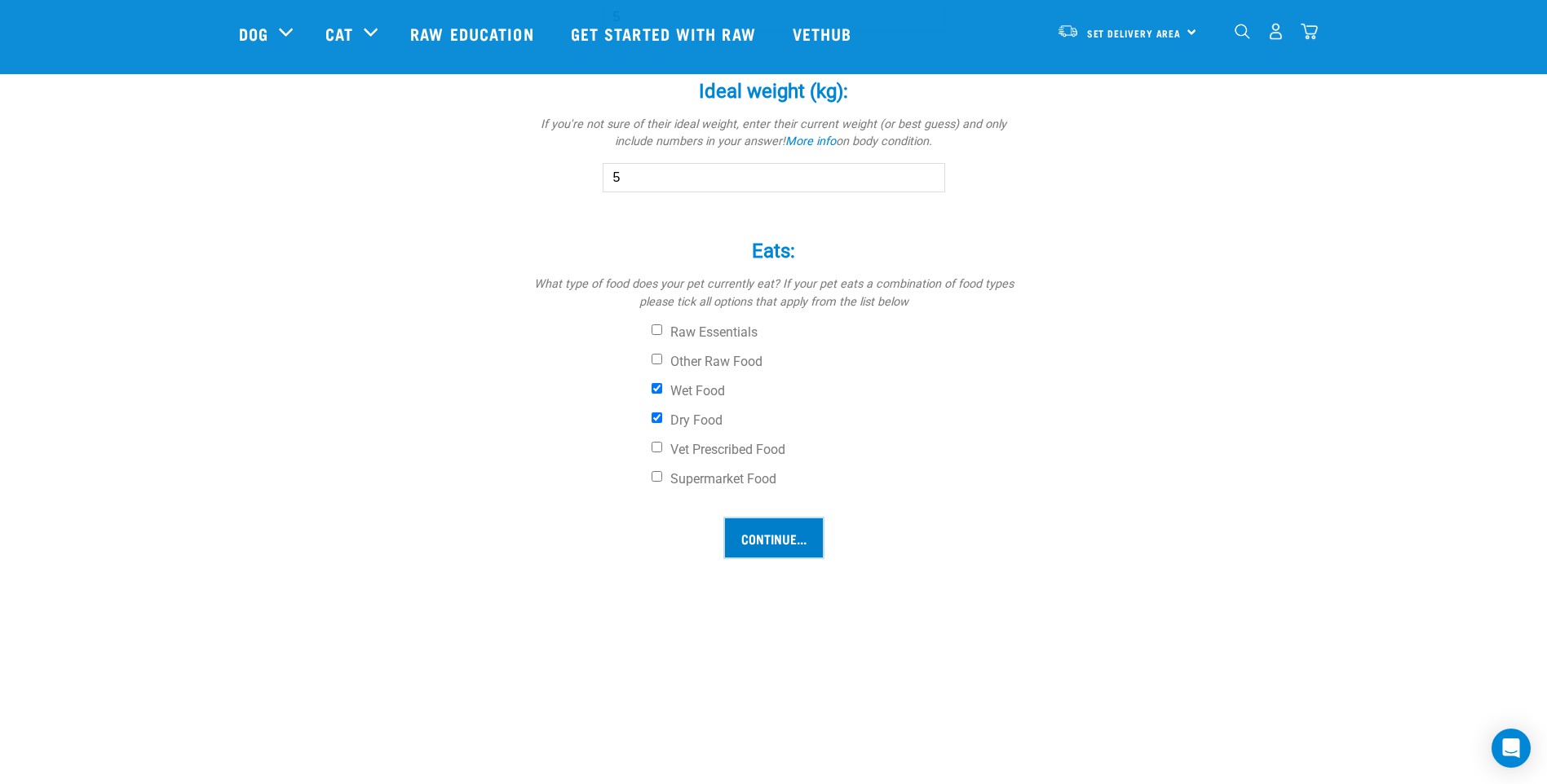
click at [752, 544] on input "Continue..." at bounding box center [774, 538] width 98 height 39
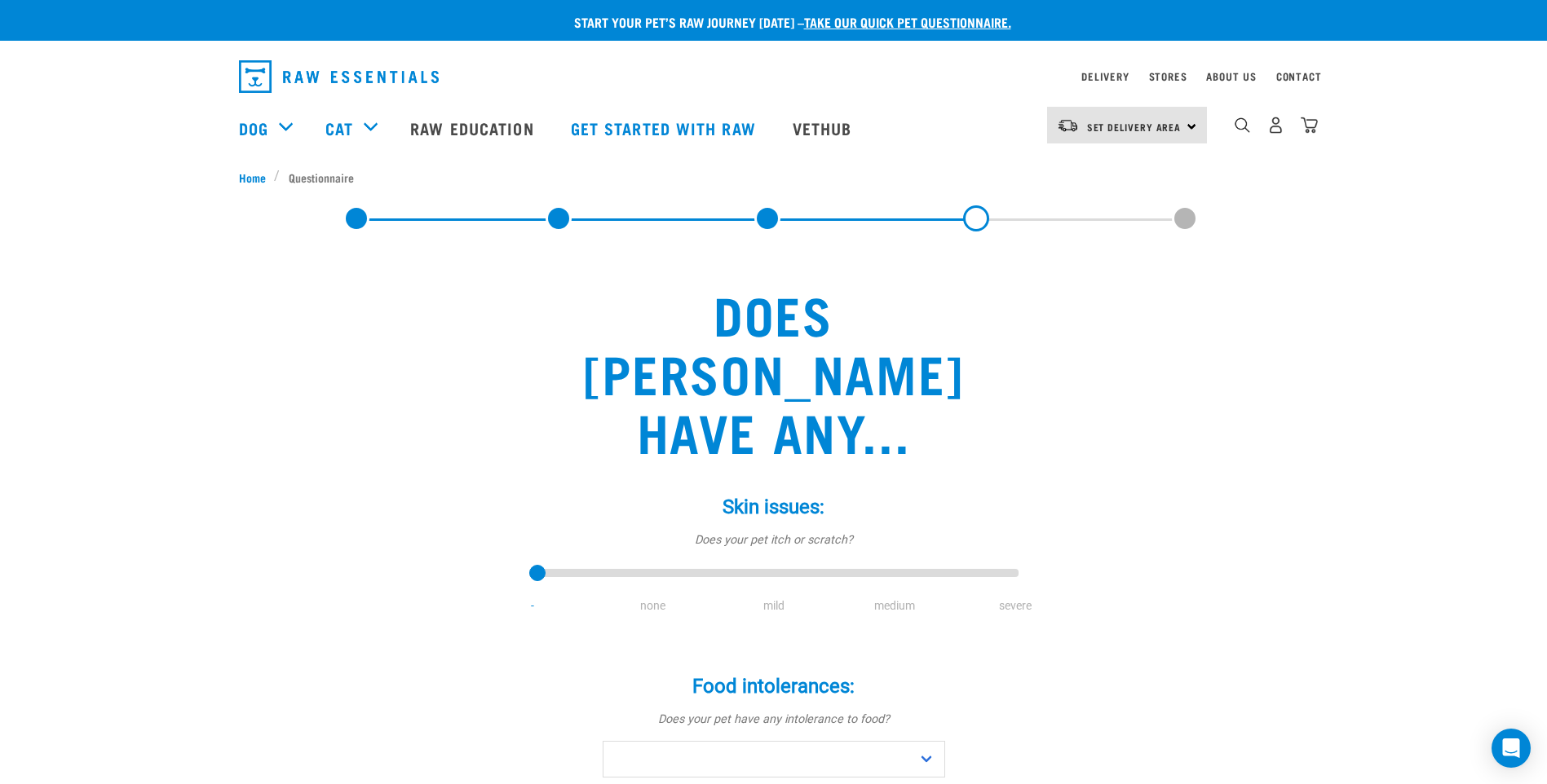
click at [654, 597] on li "none" at bounding box center [653, 606] width 121 height 17
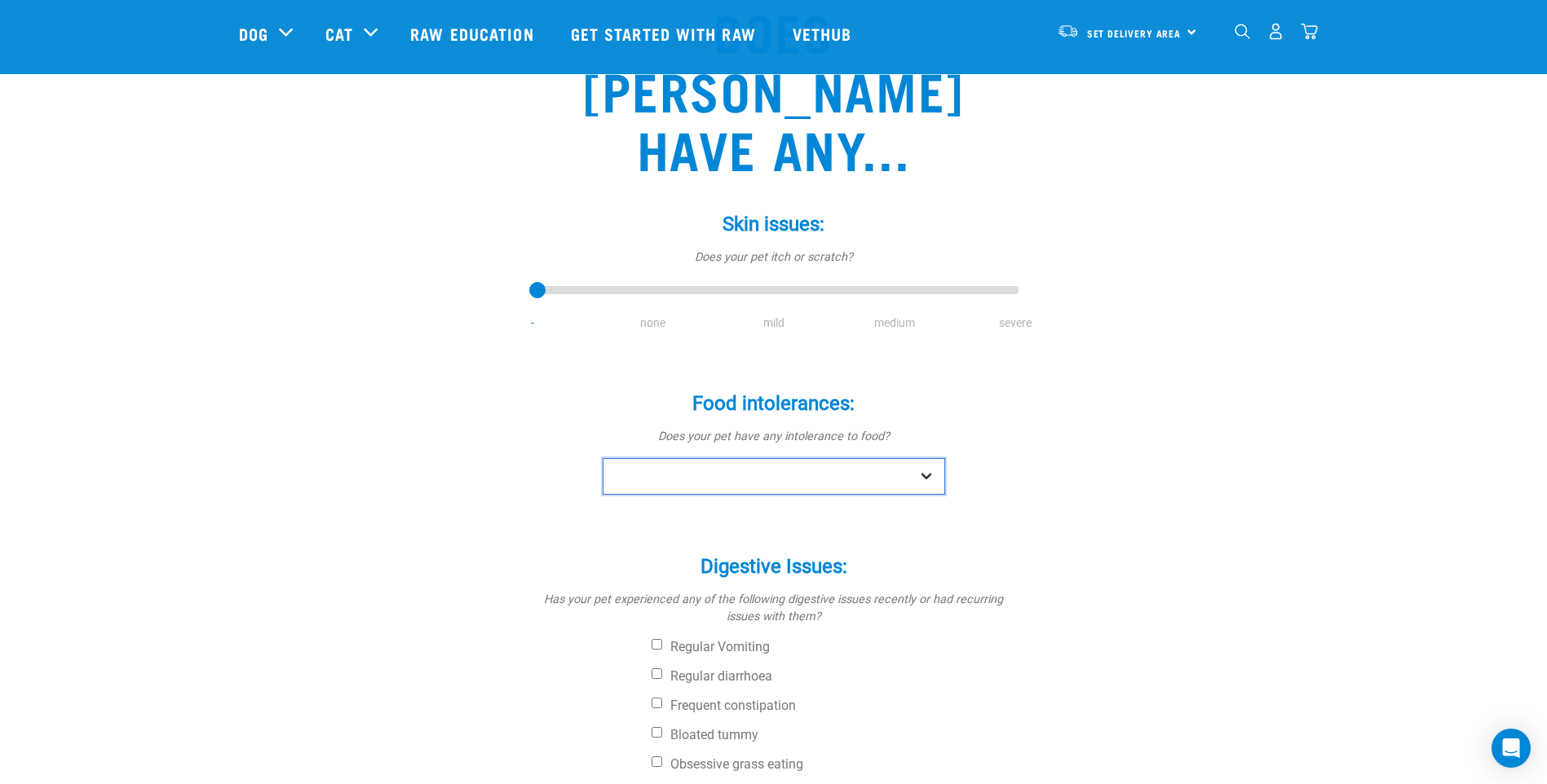
click at [661, 458] on select "No Yes" at bounding box center [773, 475] width 342 height 37
select select "no"
click at [602, 458] on select "No Yes" at bounding box center [773, 475] width 342 height 37
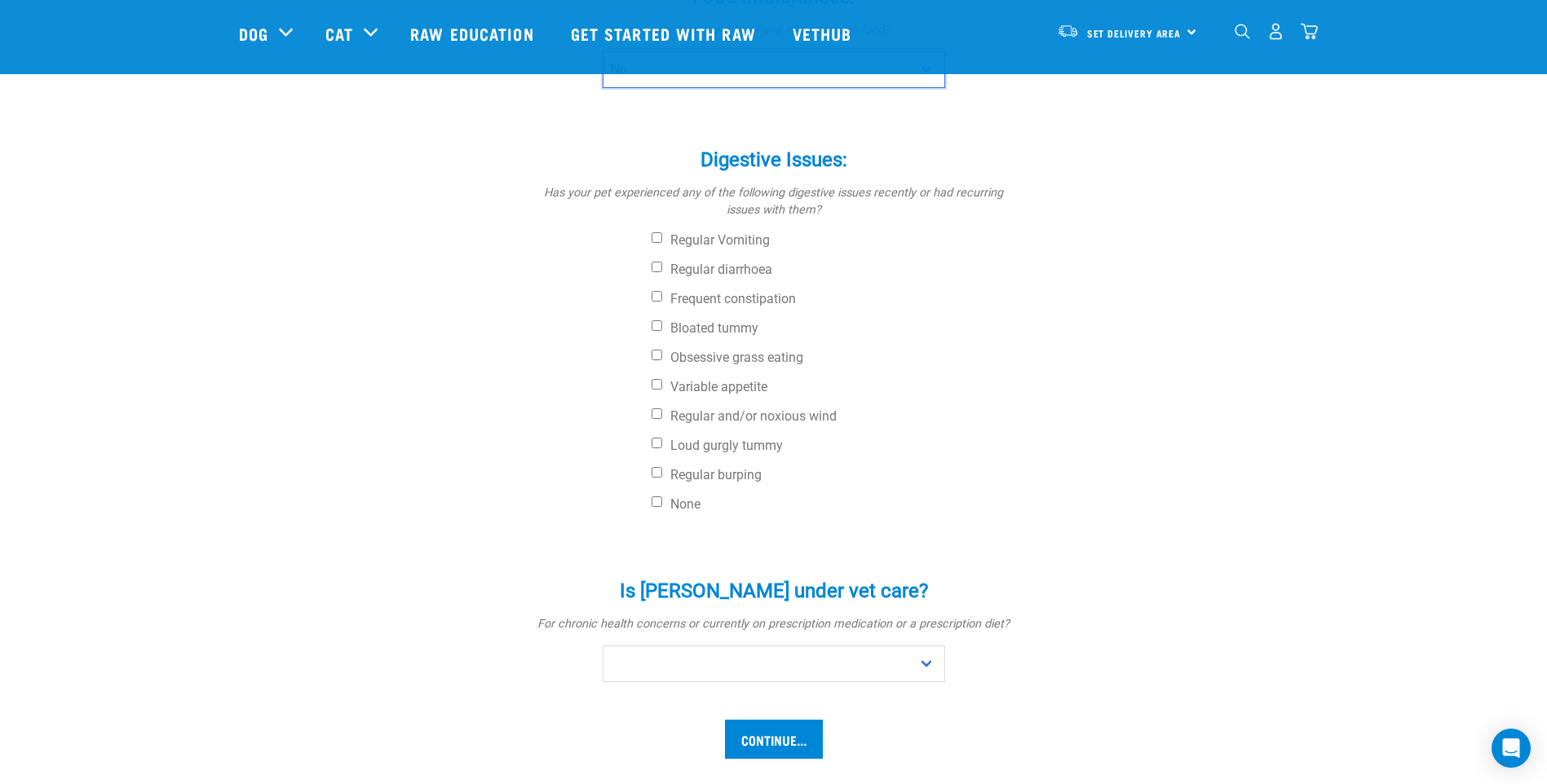
scroll to position [570, 0]
click at [825, 644] on select "No Yes" at bounding box center [773, 662] width 342 height 37
select select "no"
click at [602, 644] on select "No Yes" at bounding box center [773, 662] width 342 height 37
click at [749, 719] on input "Continue..." at bounding box center [774, 739] width 98 height 39
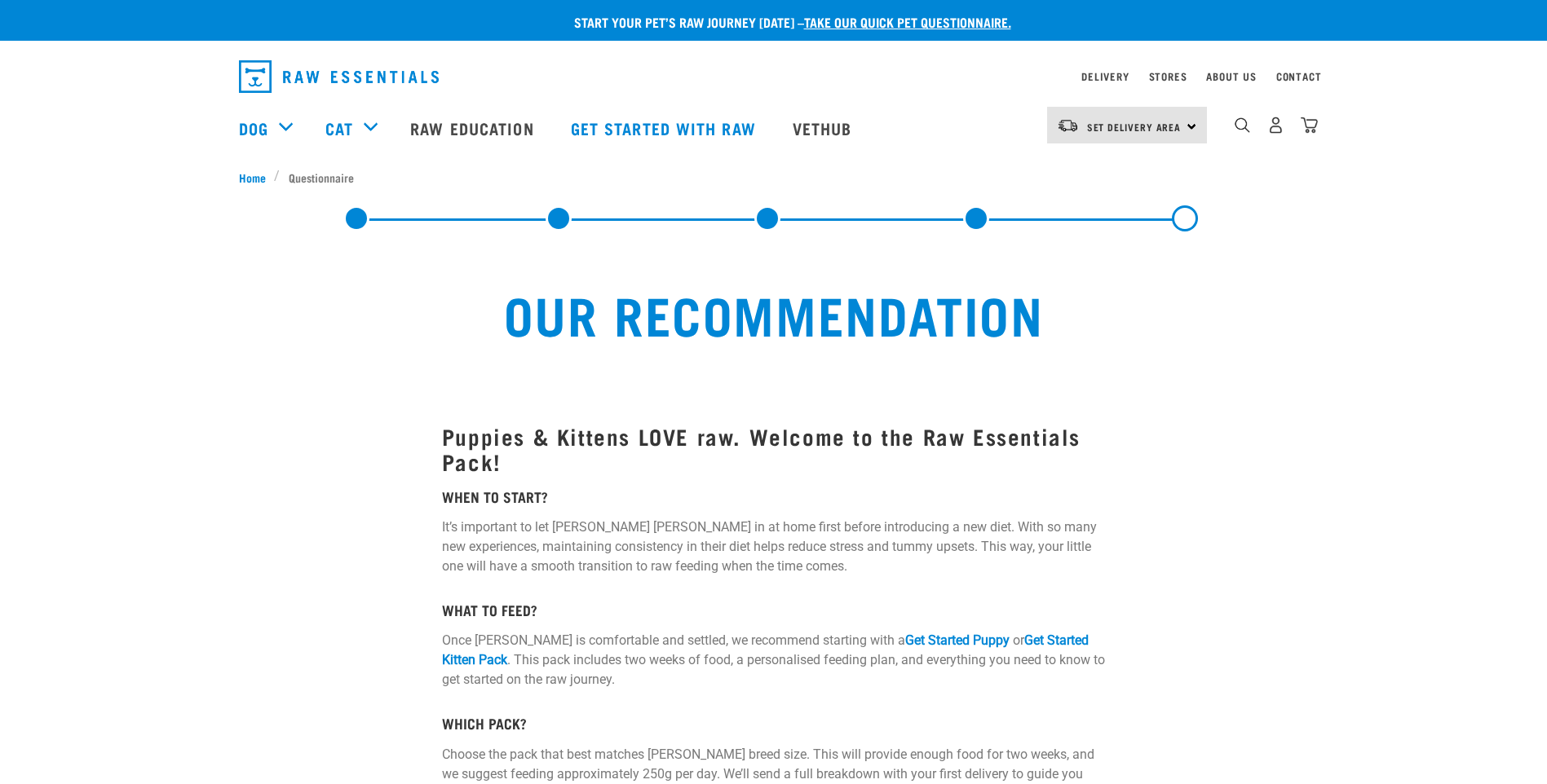
select select "19645"
